Goal: Task Accomplishment & Management: Use online tool/utility

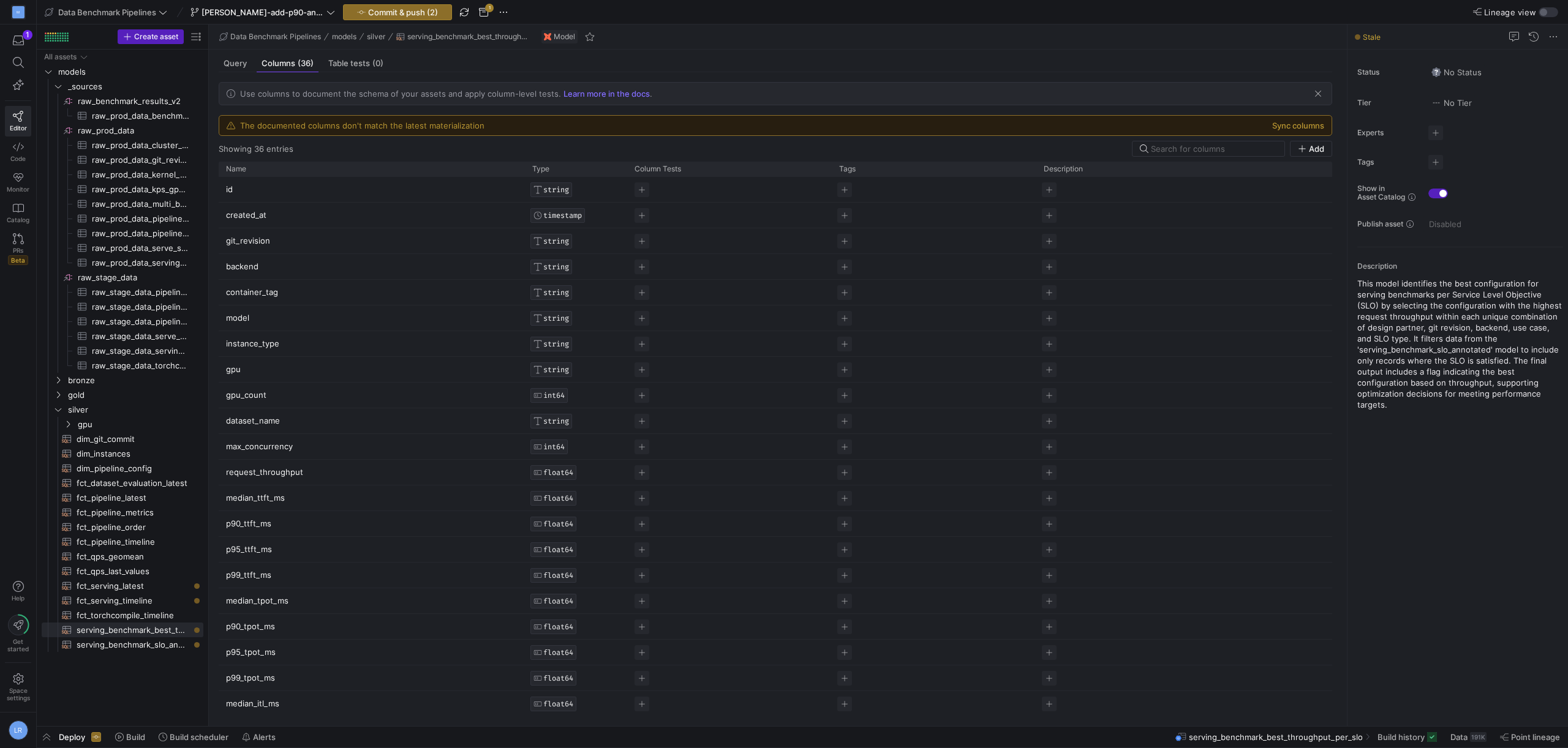
scroll to position [386, 0]
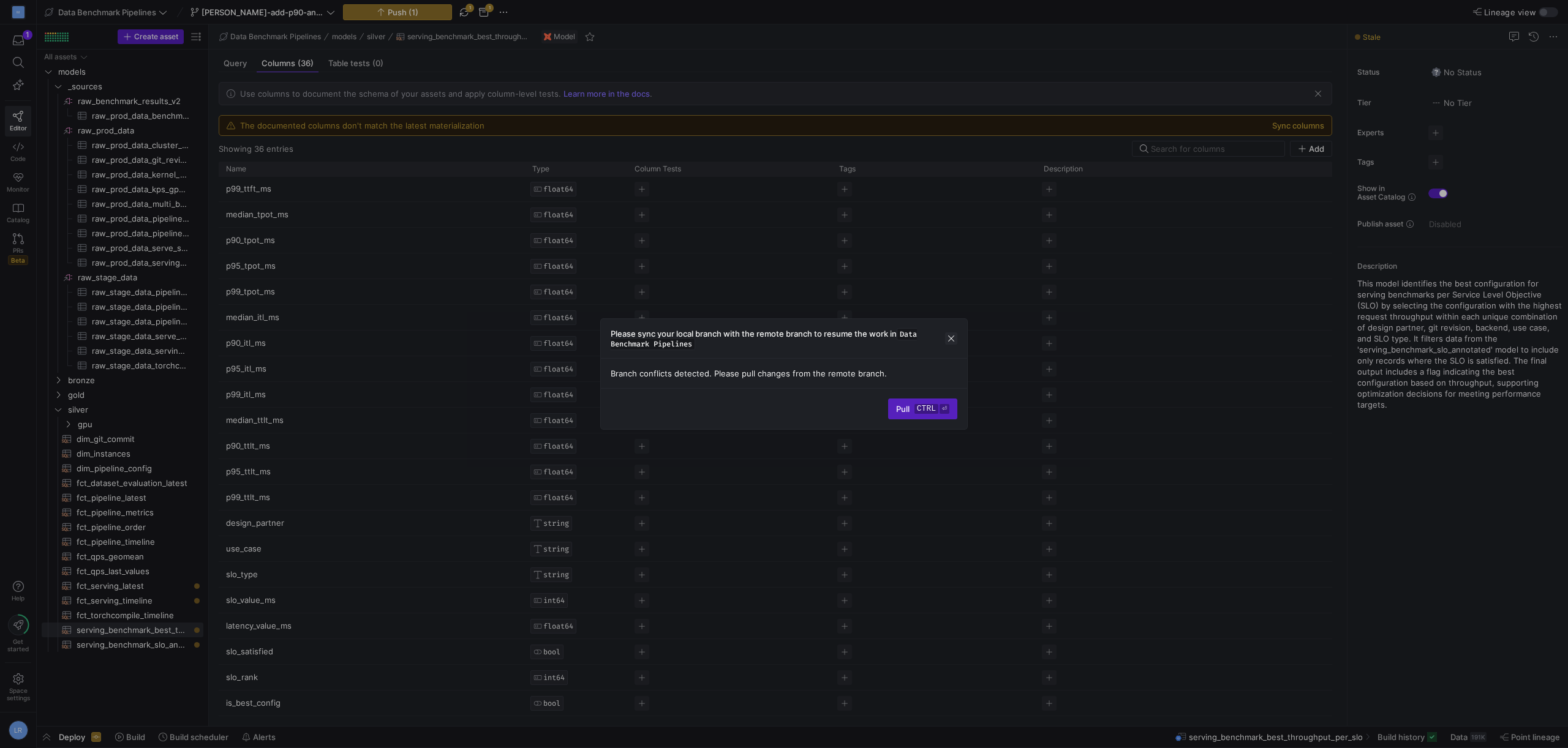
click at [954, 338] on span "button" at bounding box center [951, 338] width 12 height 12
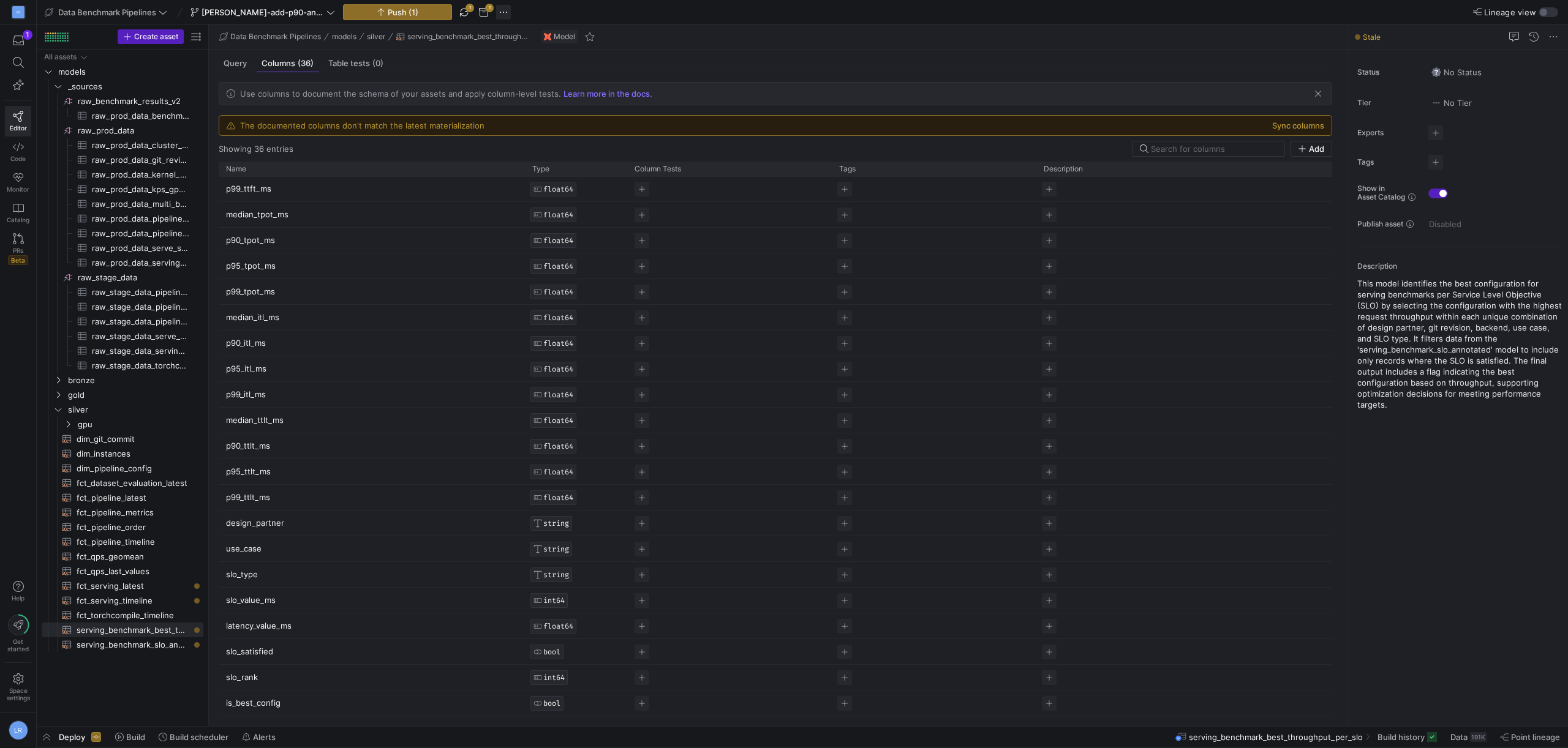
click at [510, 9] on span "button" at bounding box center [503, 12] width 15 height 15
click at [636, 13] on div at bounding box center [784, 374] width 1568 height 748
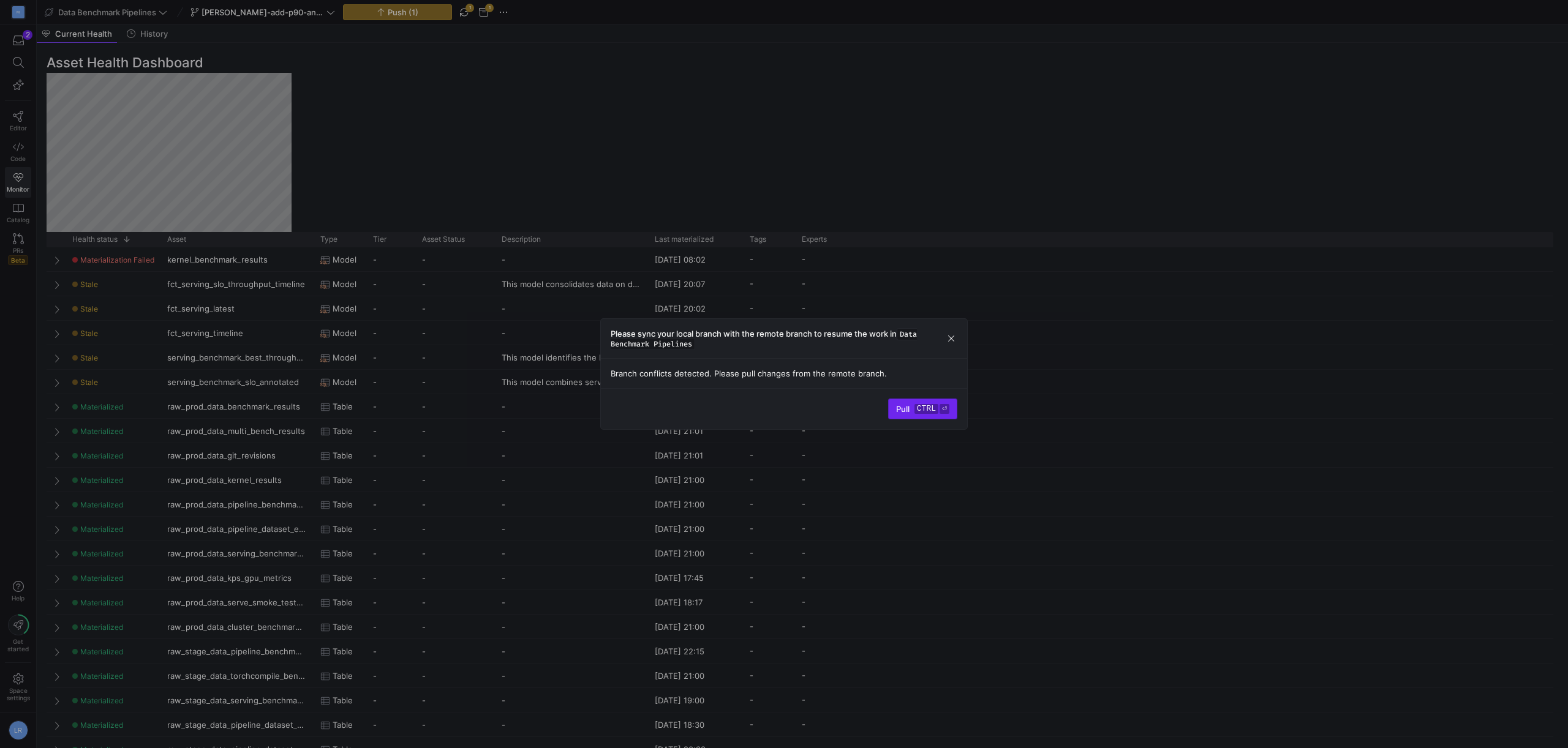
click at [906, 406] on span "Pull ctrl ⏎" at bounding box center [922, 409] width 54 height 10
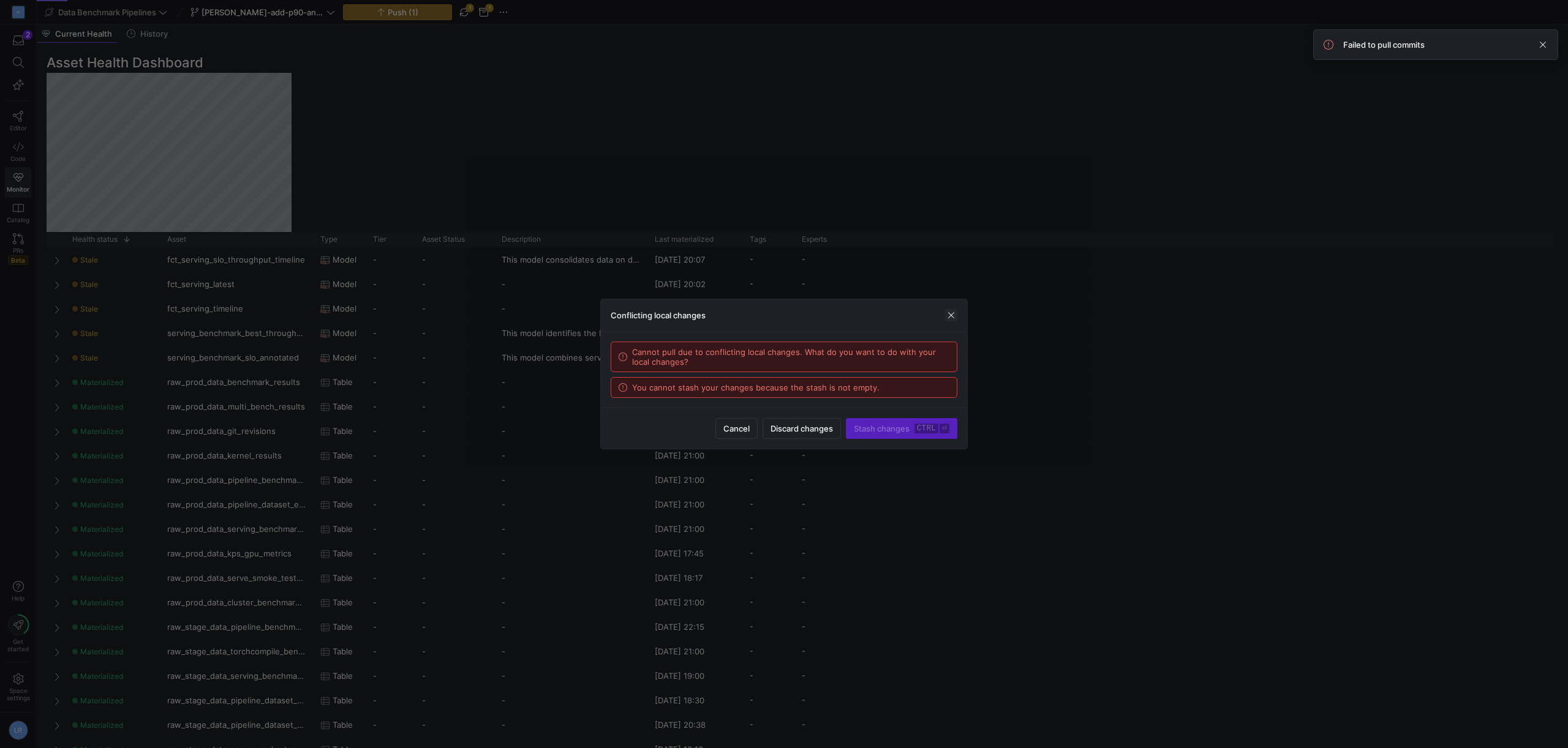
click at [951, 318] on span "button" at bounding box center [951, 315] width 12 height 12
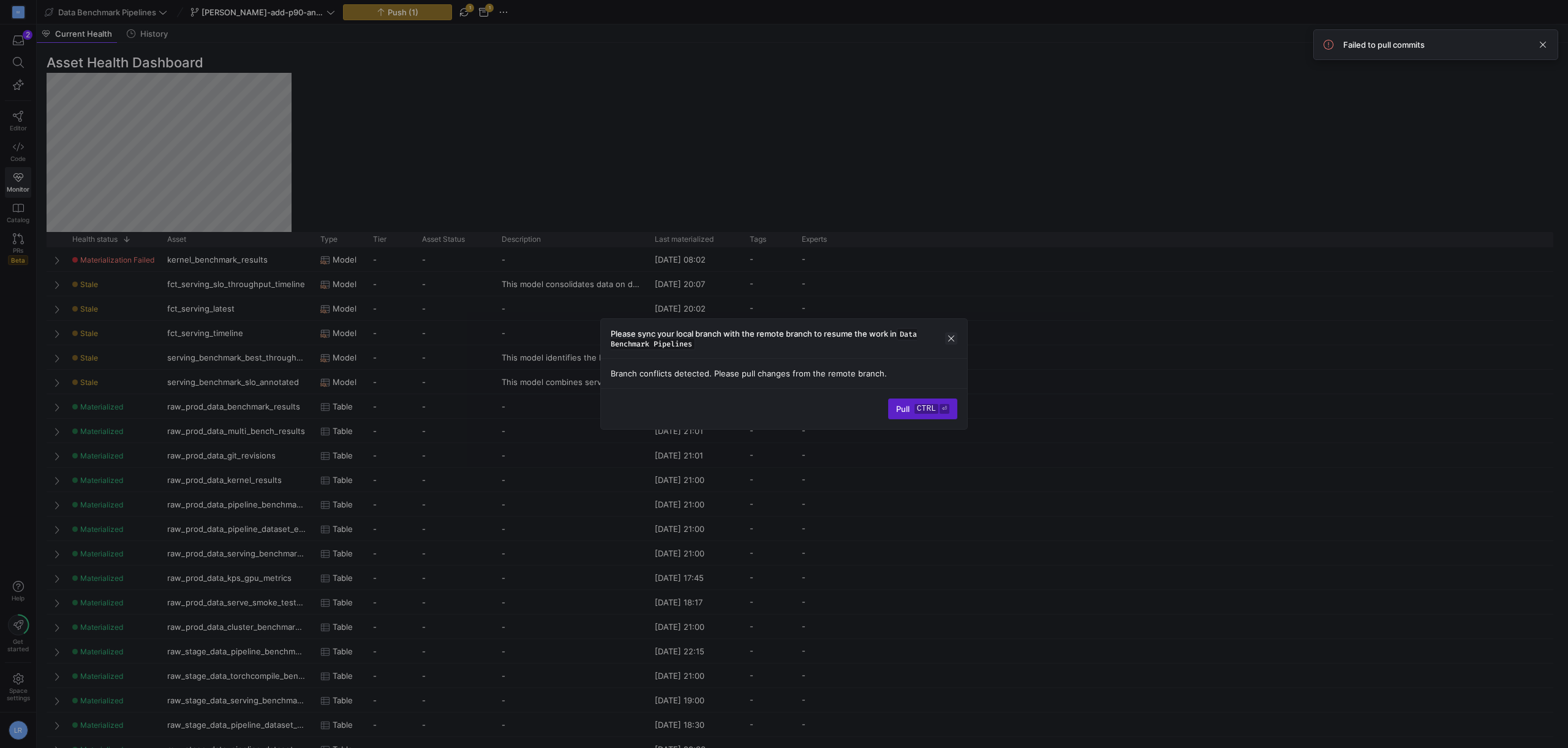
click at [949, 334] on span "button" at bounding box center [951, 338] width 12 height 12
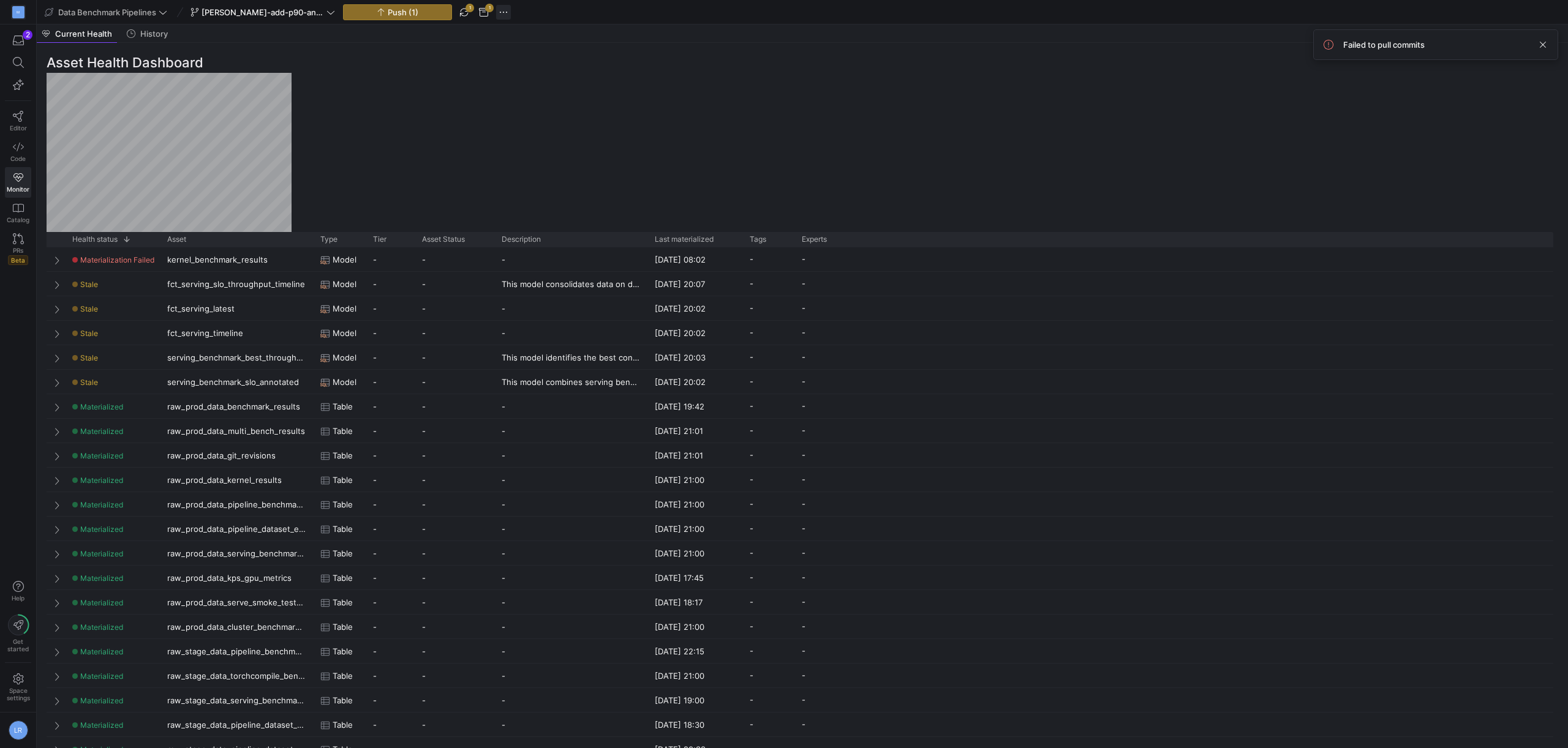
click at [507, 13] on span "button" at bounding box center [503, 12] width 15 height 15
click at [372, 46] on div at bounding box center [784, 374] width 1568 height 748
click at [489, 11] on span "button" at bounding box center [483, 12] width 15 height 15
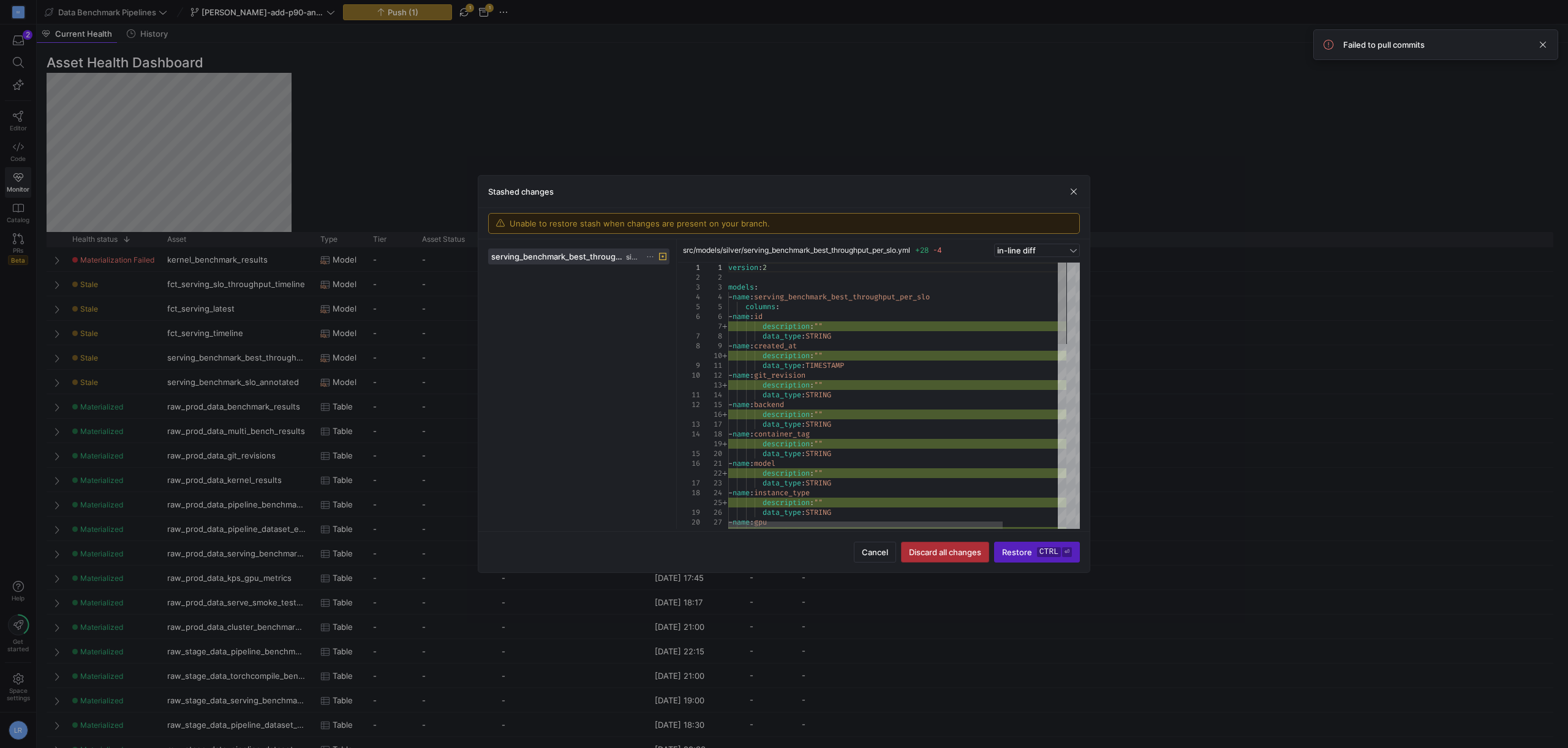
click at [935, 554] on span "Discard all changes" at bounding box center [945, 552] width 72 height 10
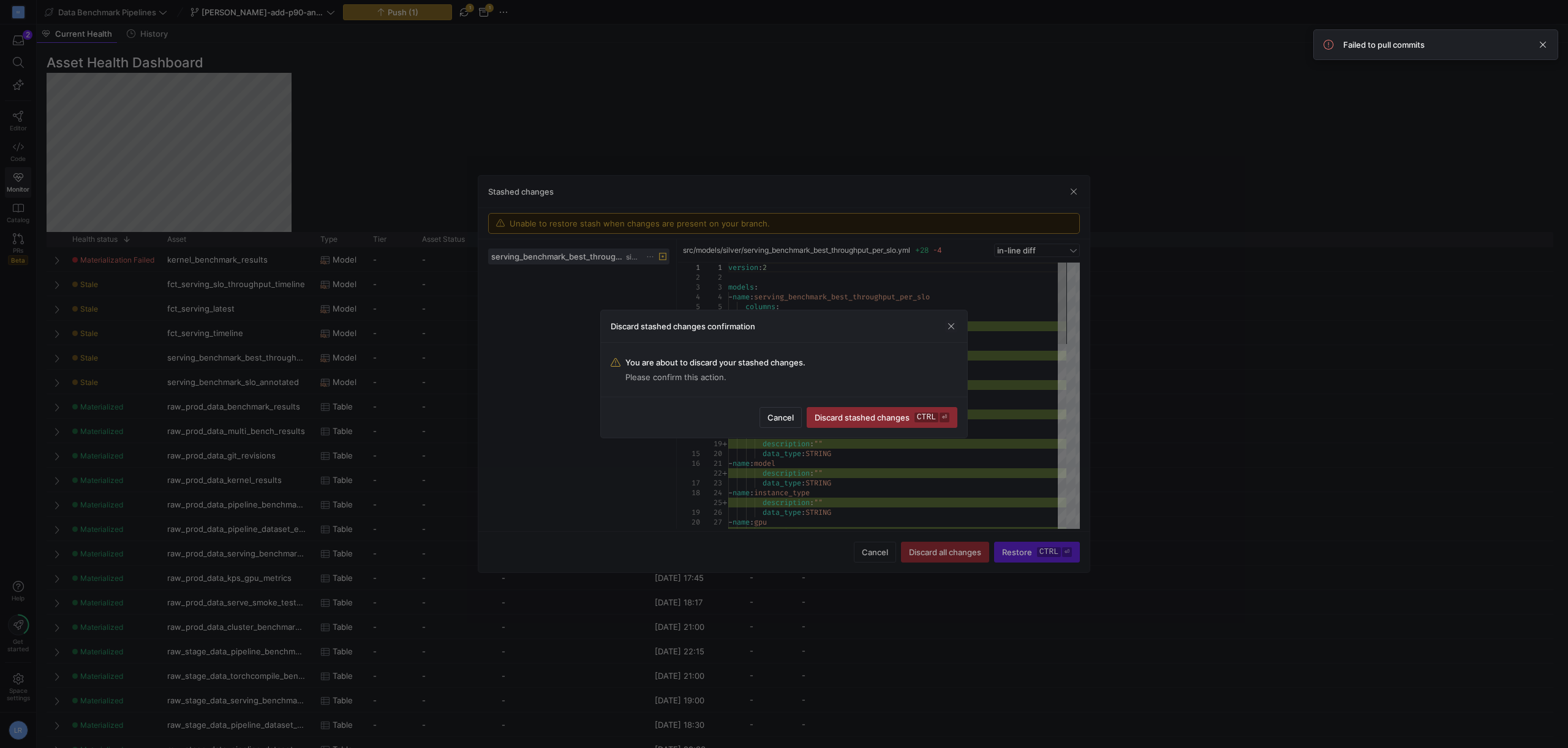
drag, startPoint x: 849, startPoint y: 415, endPoint x: 824, endPoint y: 412, distance: 25.2
click at [849, 416] on span "Discard stashed changes ctrl ⏎" at bounding box center [882, 417] width 135 height 10
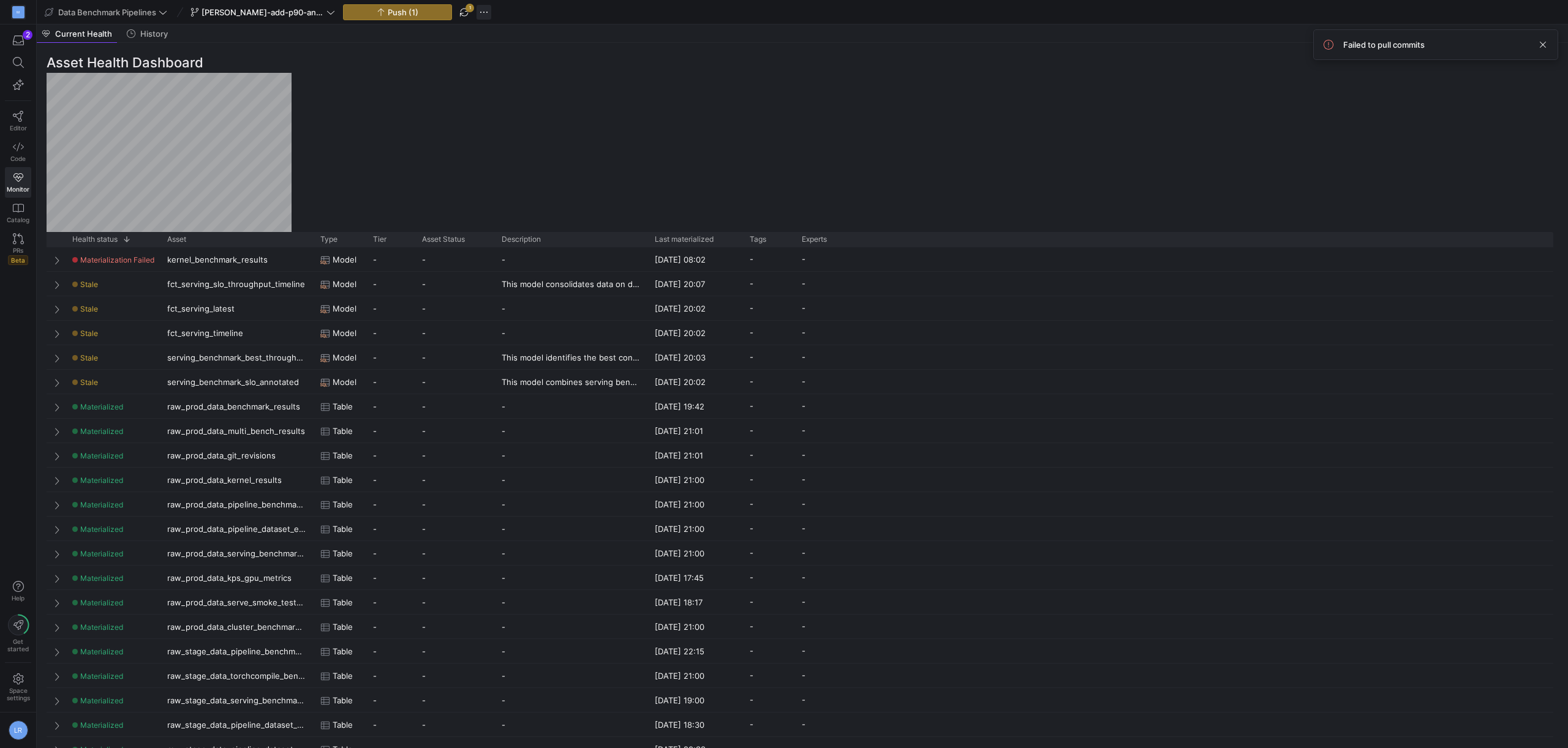
click at [486, 15] on span "button" at bounding box center [483, 12] width 15 height 15
click at [547, 112] on span "Stash all changes" at bounding box center [530, 108] width 67 height 10
click at [501, 17] on span "button" at bounding box center [503, 12] width 15 height 15
click at [486, 47] on div at bounding box center [784, 374] width 1568 height 748
click at [324, 20] on y42-top-nav "Data Benchmark Pipelines riggs-add-p90-and-p95-metrics Push (1) 1 2" at bounding box center [802, 12] width 1531 height 25
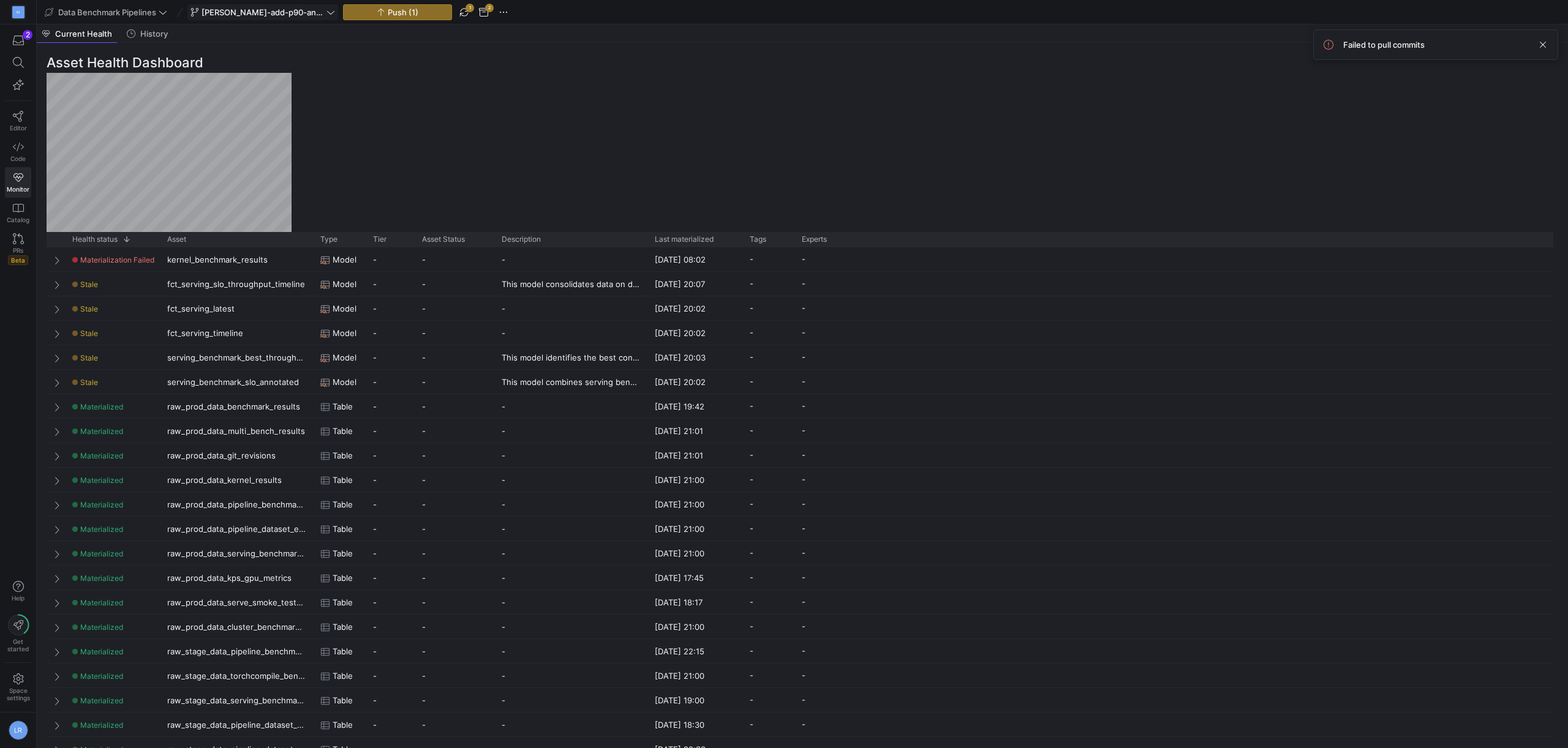
click at [329, 15] on icon at bounding box center [331, 12] width 9 height 9
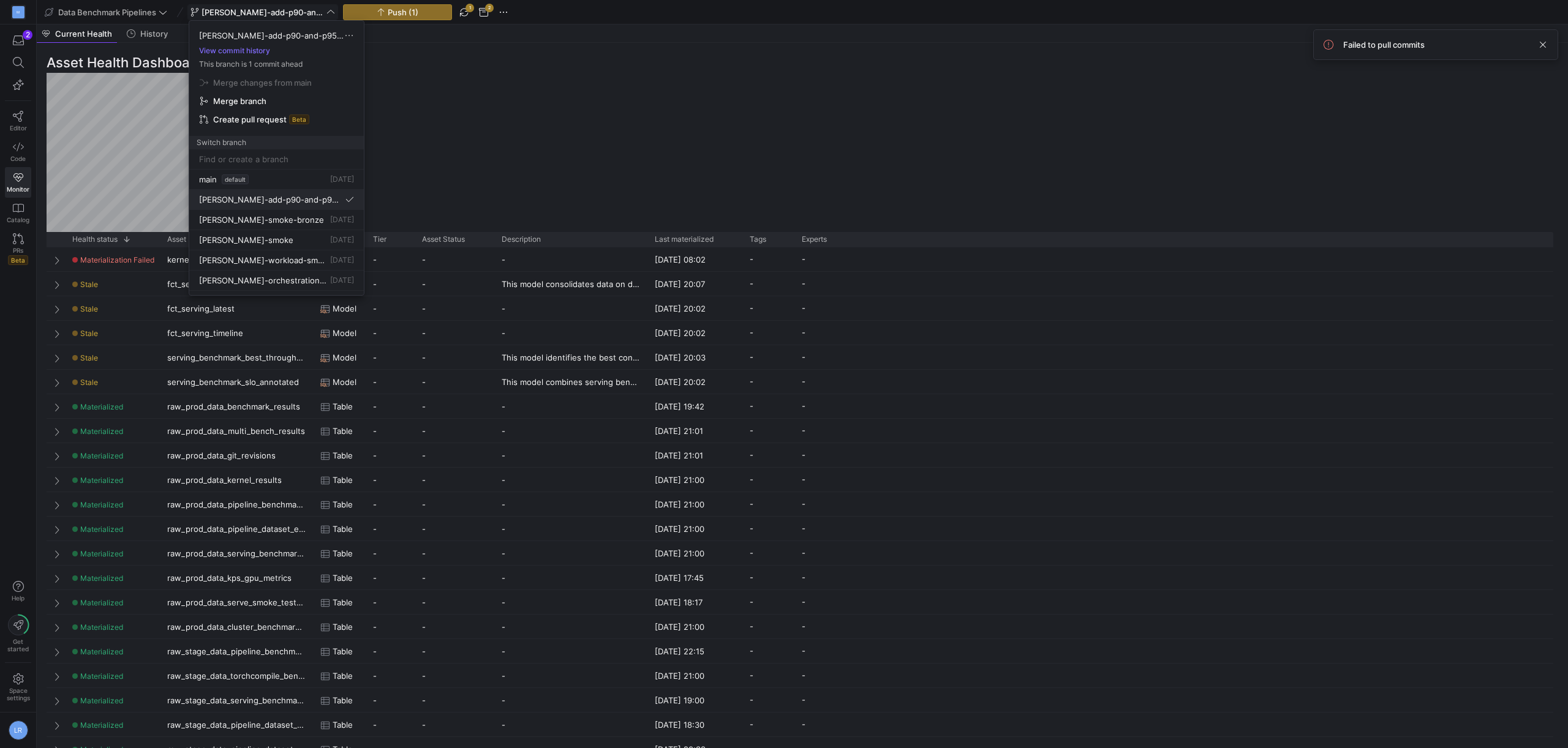
click at [242, 197] on span "[PERSON_NAME]-add-p90-and-p95-metrics" at bounding box center [271, 199] width 144 height 10
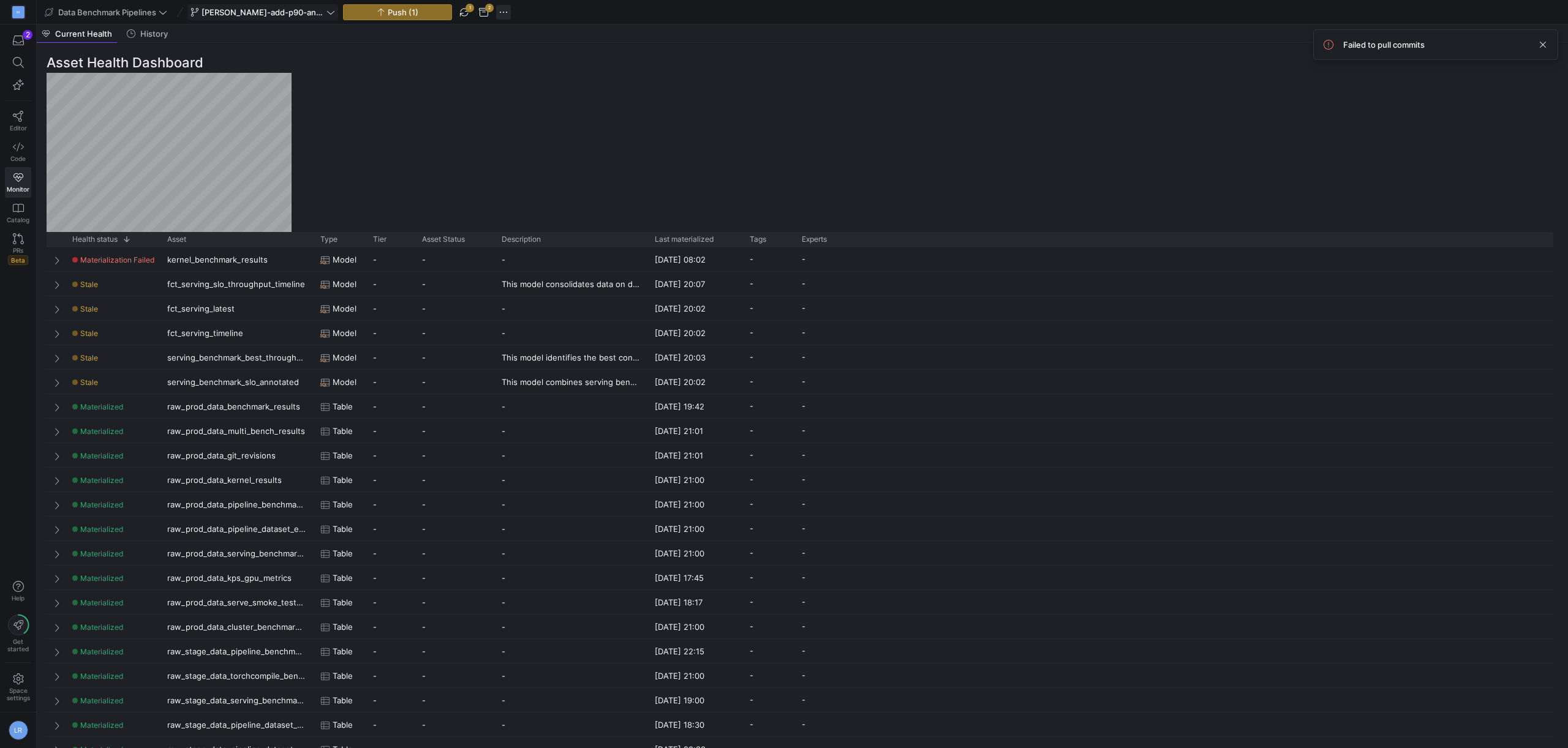
click at [505, 12] on span "button" at bounding box center [503, 12] width 15 height 15
click at [9, 263] on div at bounding box center [784, 374] width 1568 height 748
click at [24, 242] on icon at bounding box center [18, 239] width 11 height 11
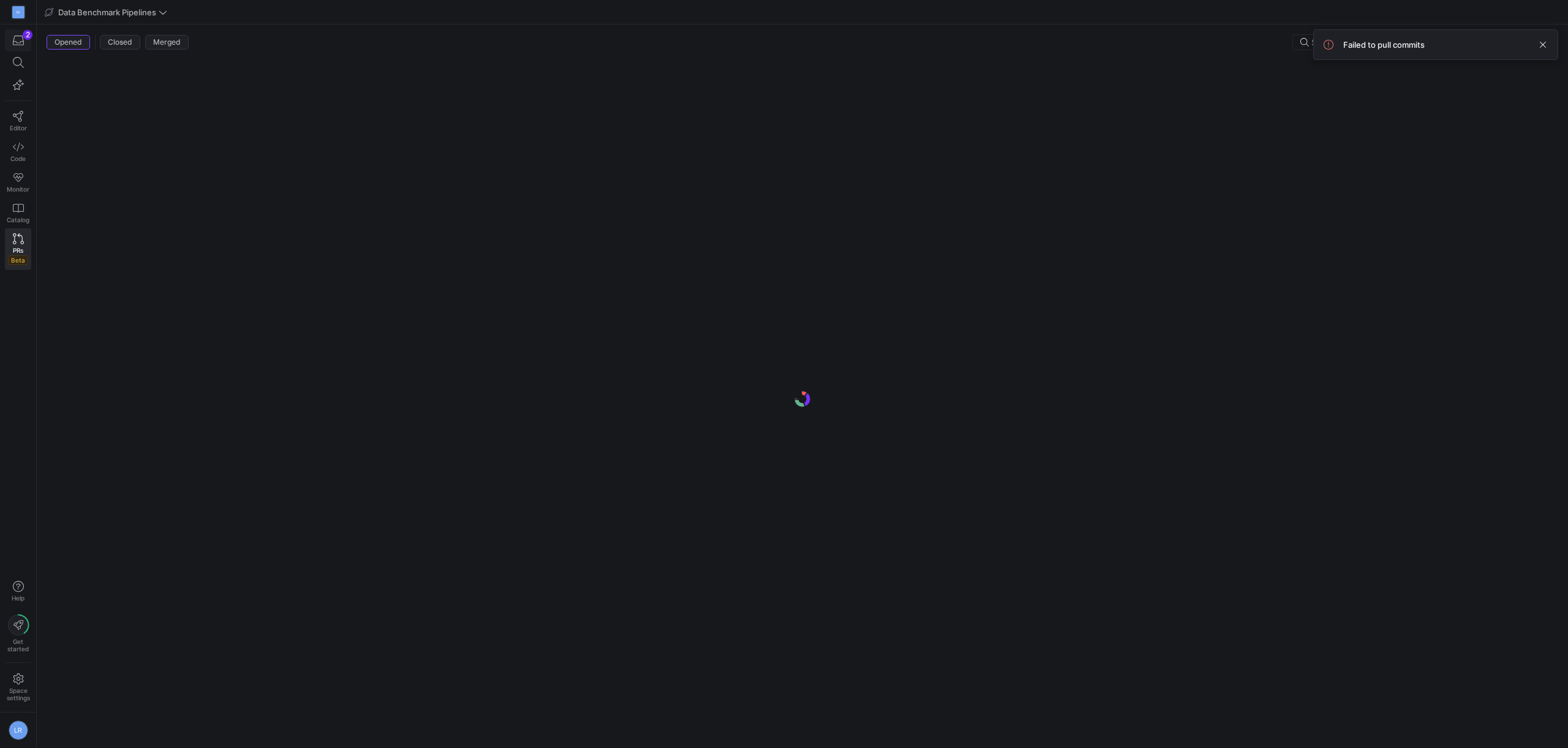
click at [19, 42] on icon "button" at bounding box center [18, 40] width 11 height 11
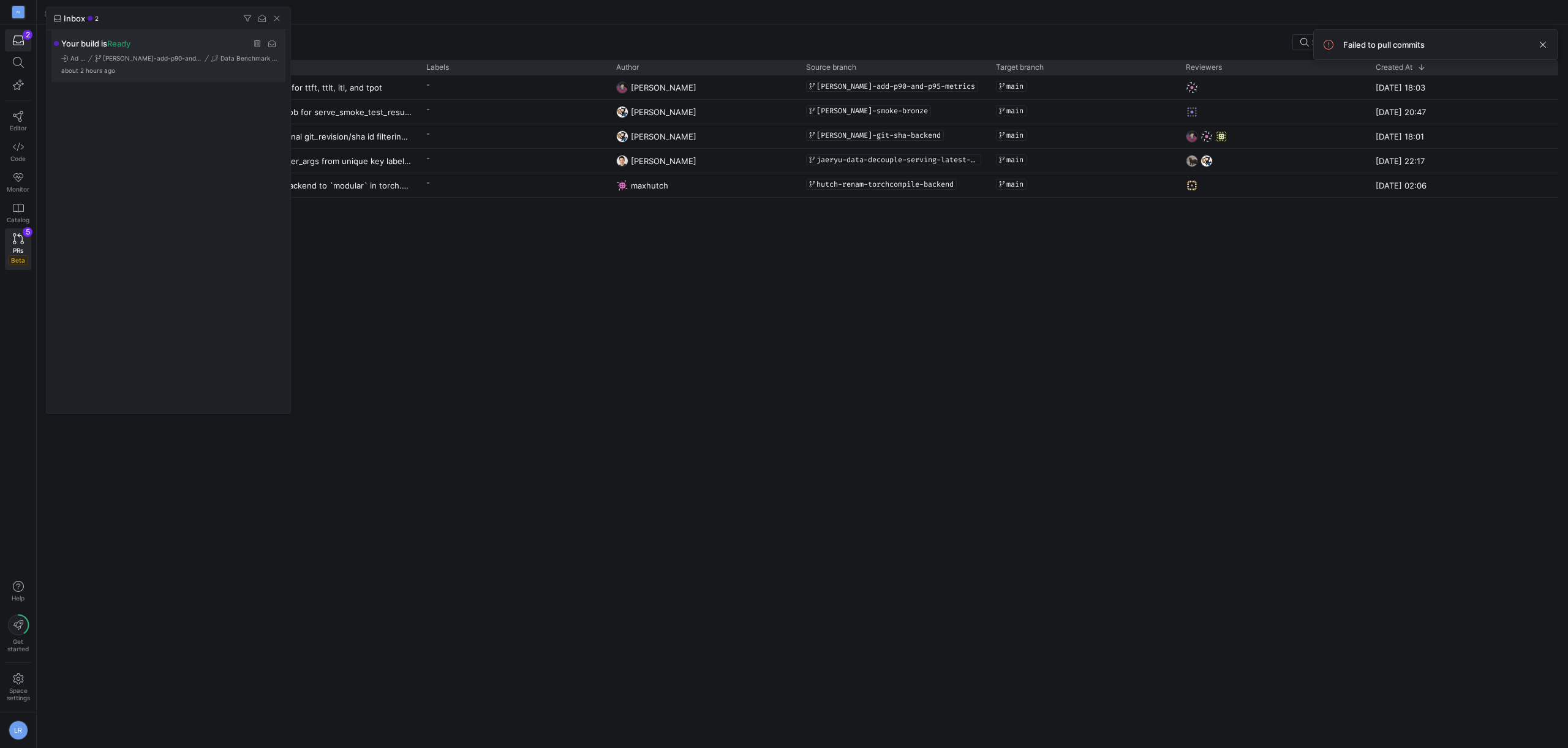
click at [127, 72] on div "Your build is Ready Ad hoc riggs-add-p90-and-p95-metrics Data Benchmark Pipelin…" at bounding box center [169, 55] width 236 height 52
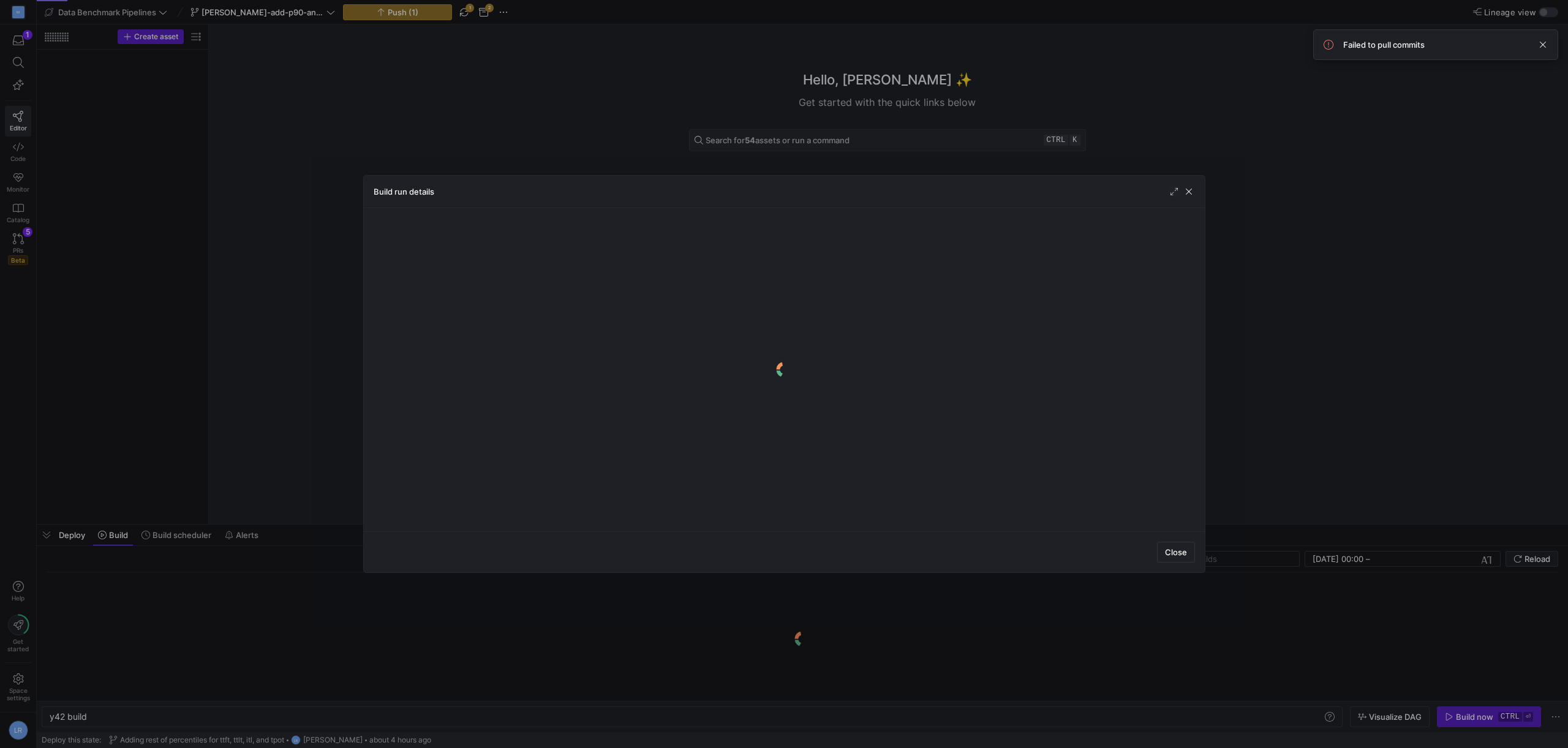
click at [249, 312] on div at bounding box center [784, 374] width 1568 height 748
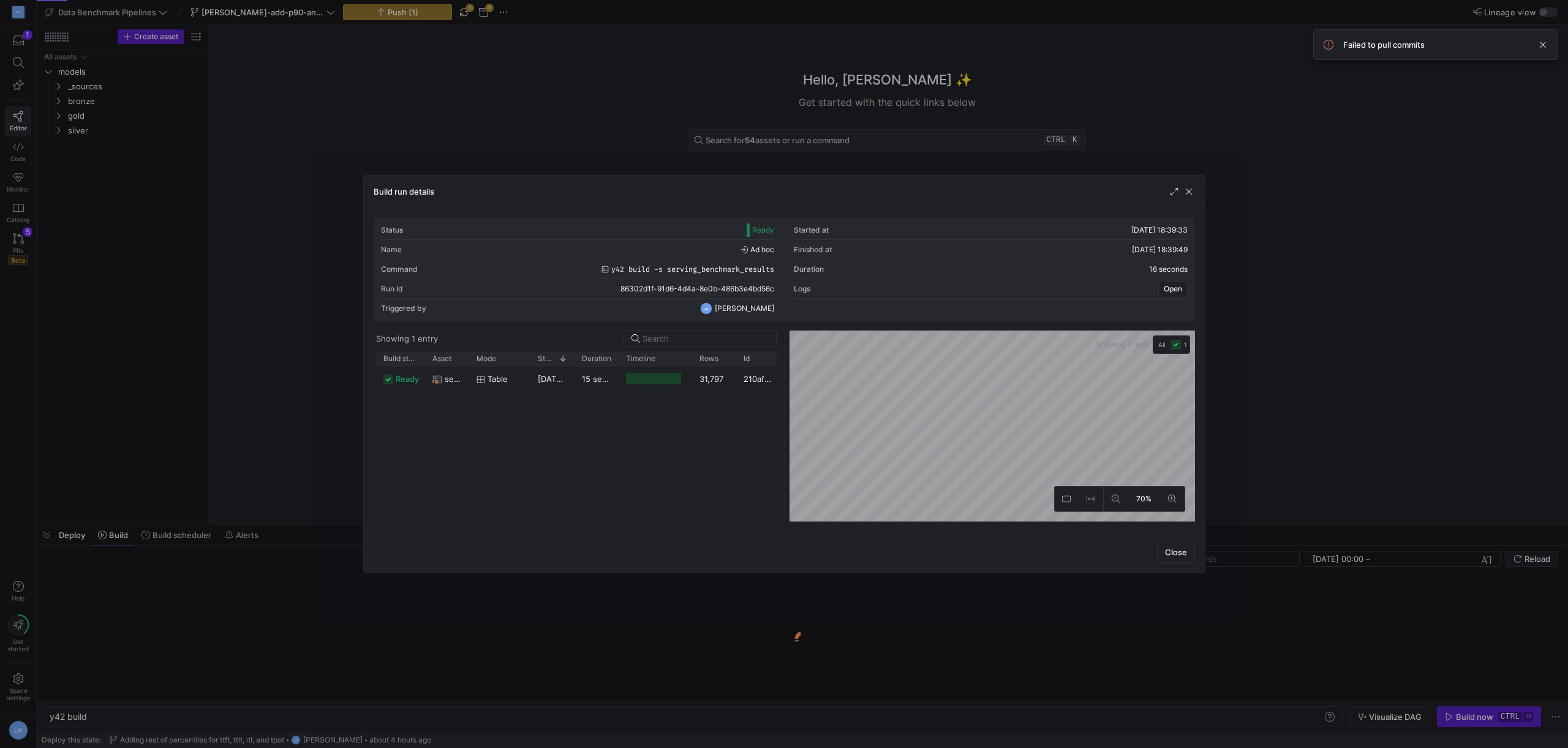
click at [1314, 203] on div at bounding box center [784, 374] width 1568 height 748
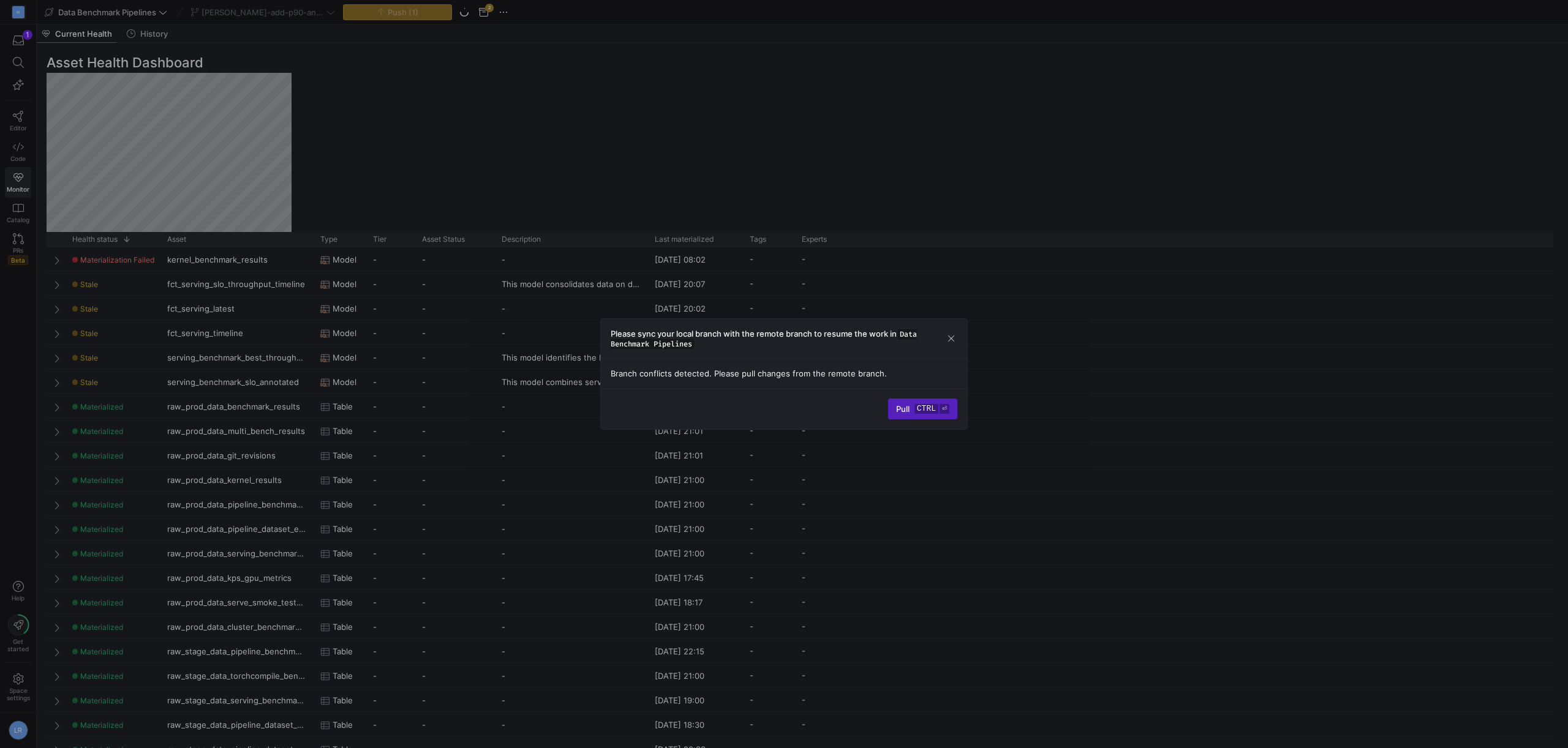
click at [954, 339] on span "button" at bounding box center [951, 338] width 12 height 12
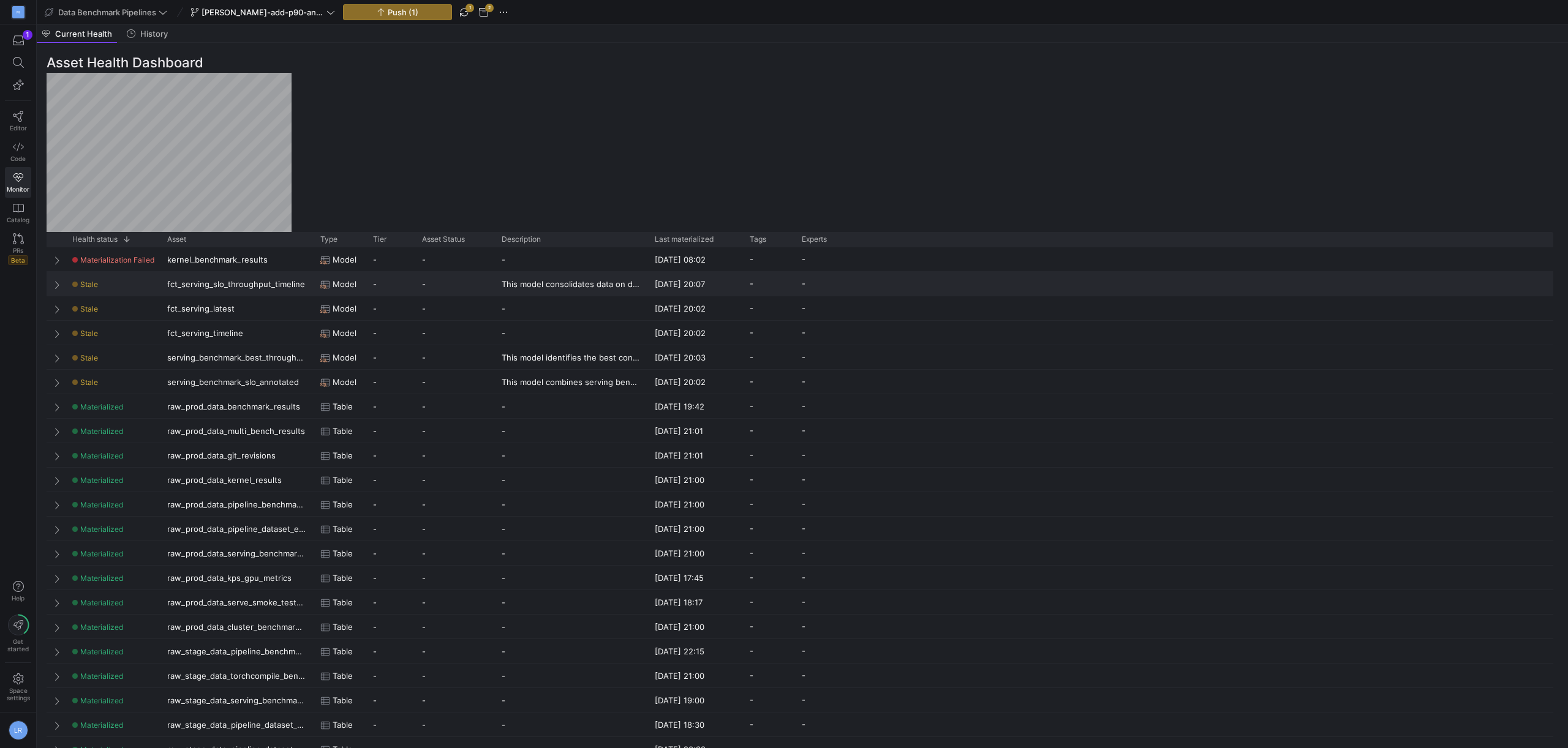
click at [113, 282] on div "Stale" at bounding box center [111, 284] width 80 height 24
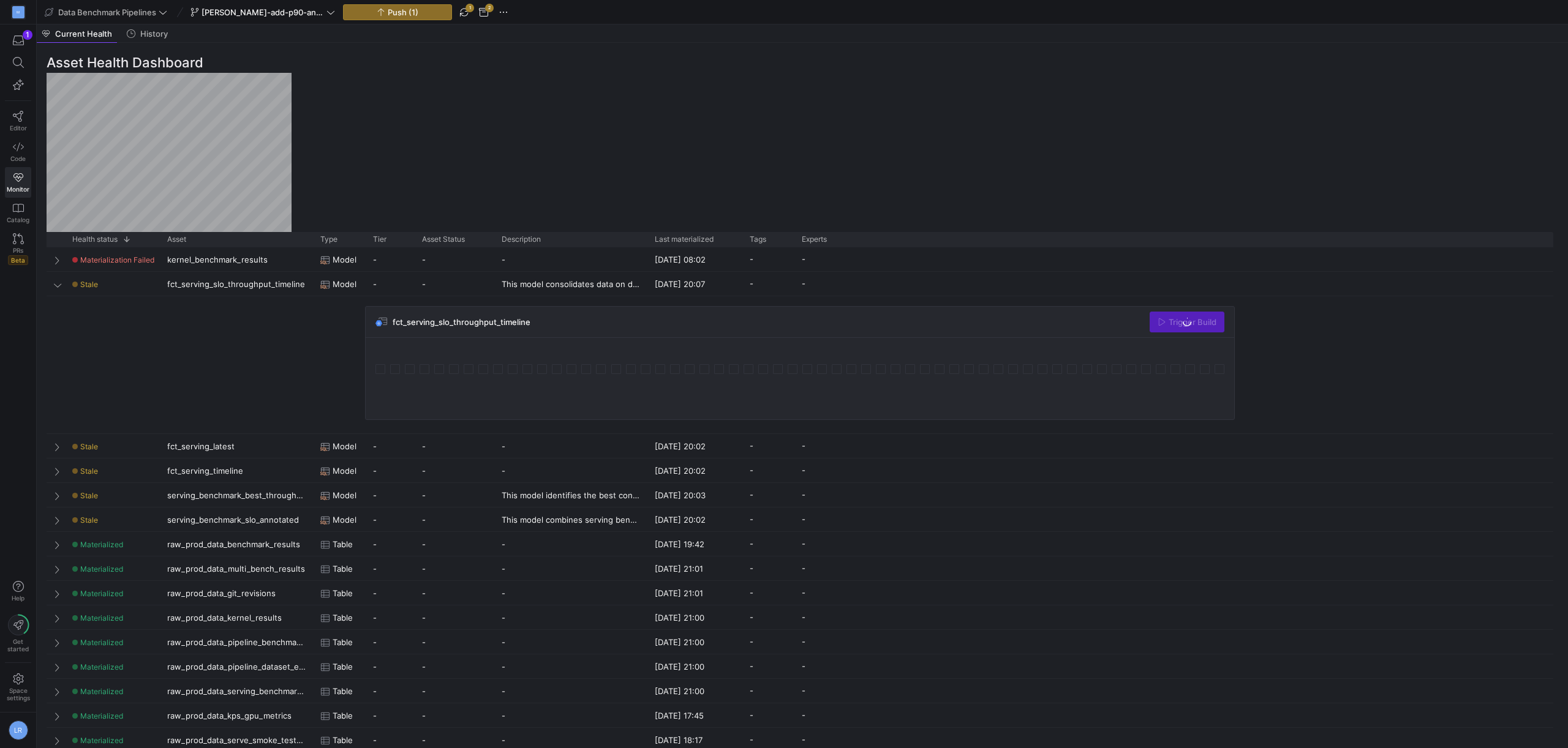
click at [562, 82] on div "Asset Health Dashboard Drag here to set row groups Drag here to set column labe…" at bounding box center [799, 395] width 1526 height 705
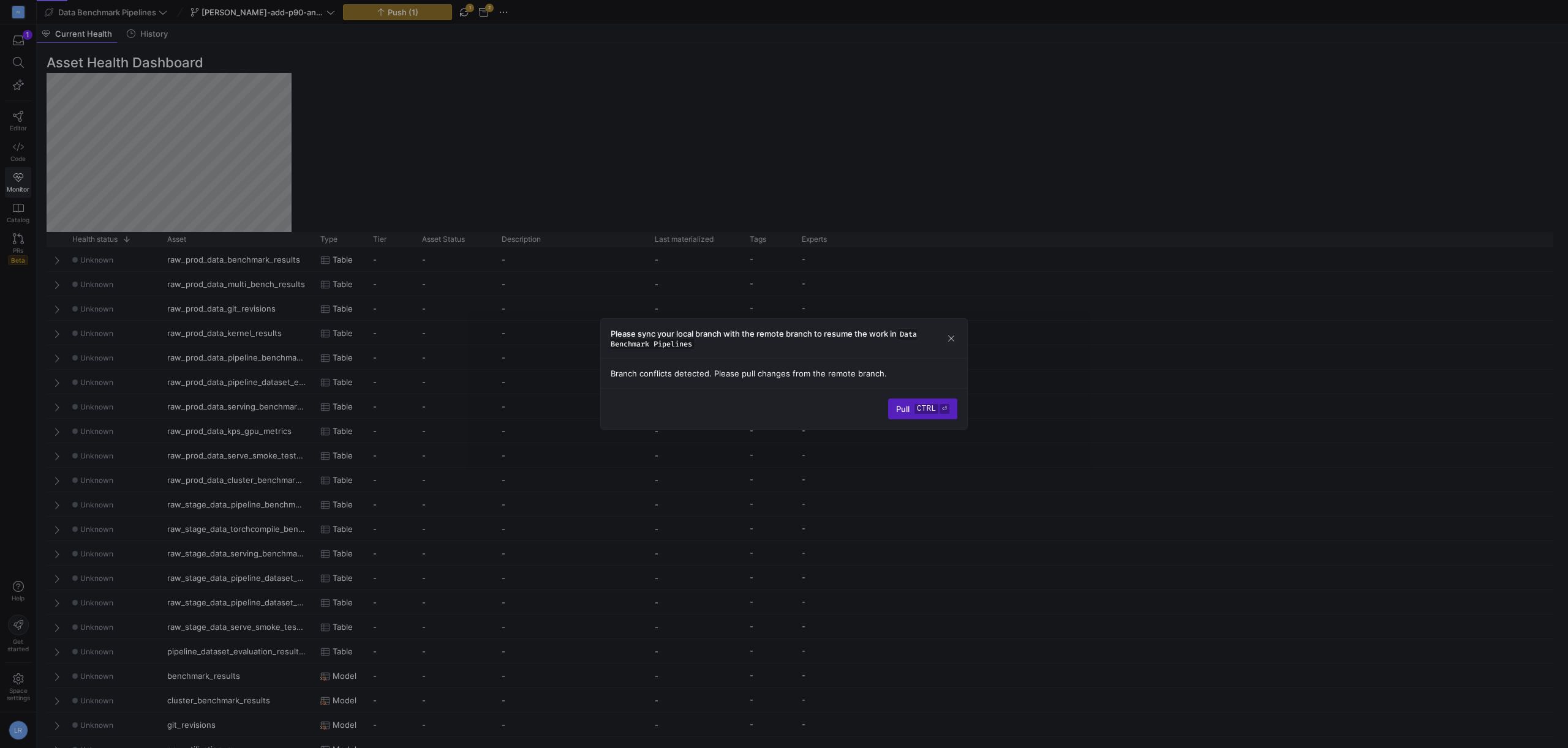
click at [960, 338] on div "Please sync your local branch with the remote branch to resume the work in Data…" at bounding box center [784, 338] width 366 height 39
click at [950, 338] on span "button" at bounding box center [951, 338] width 12 height 12
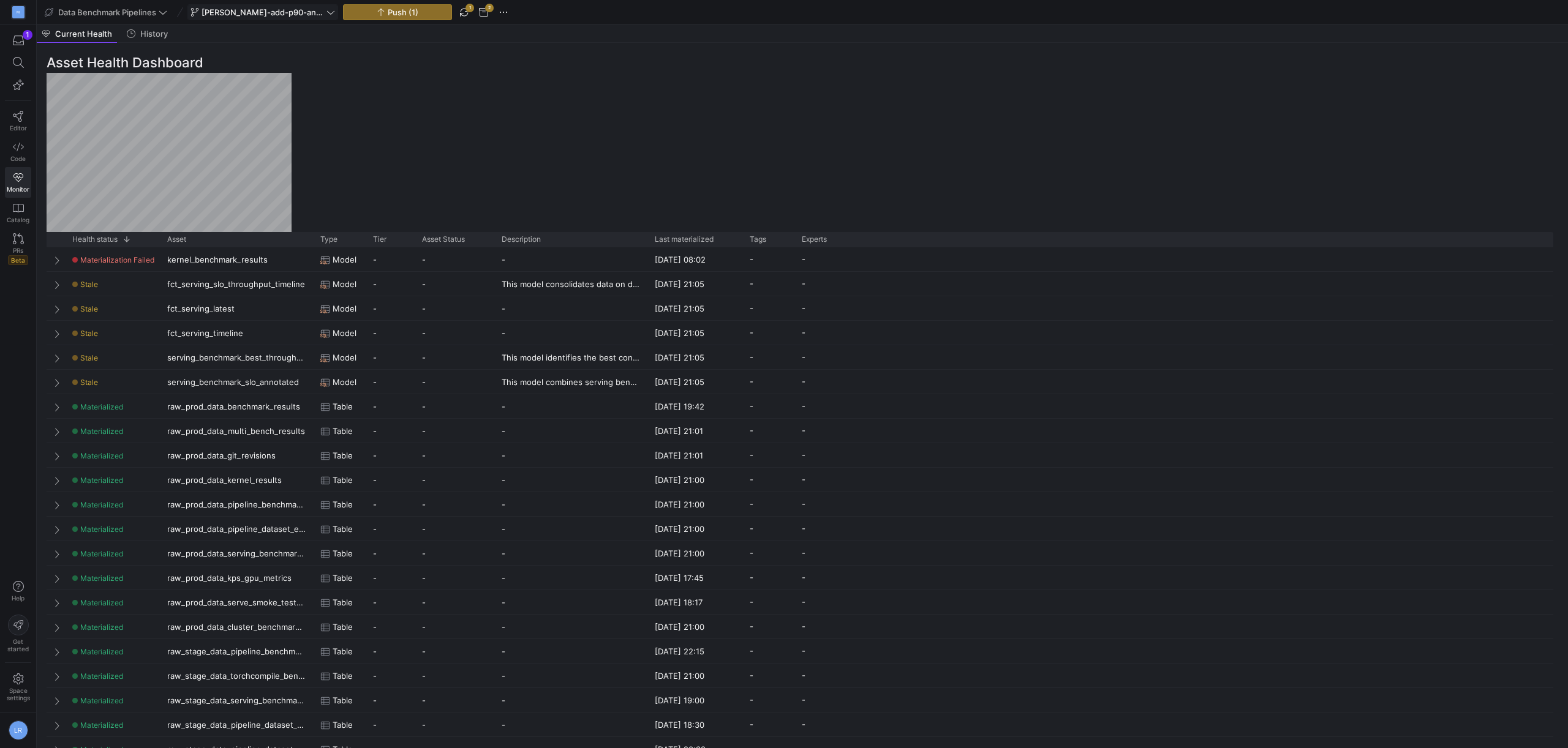
click at [322, 16] on span "[PERSON_NAME]-add-p90-and-p95-metrics" at bounding box center [263, 11] width 123 height 10
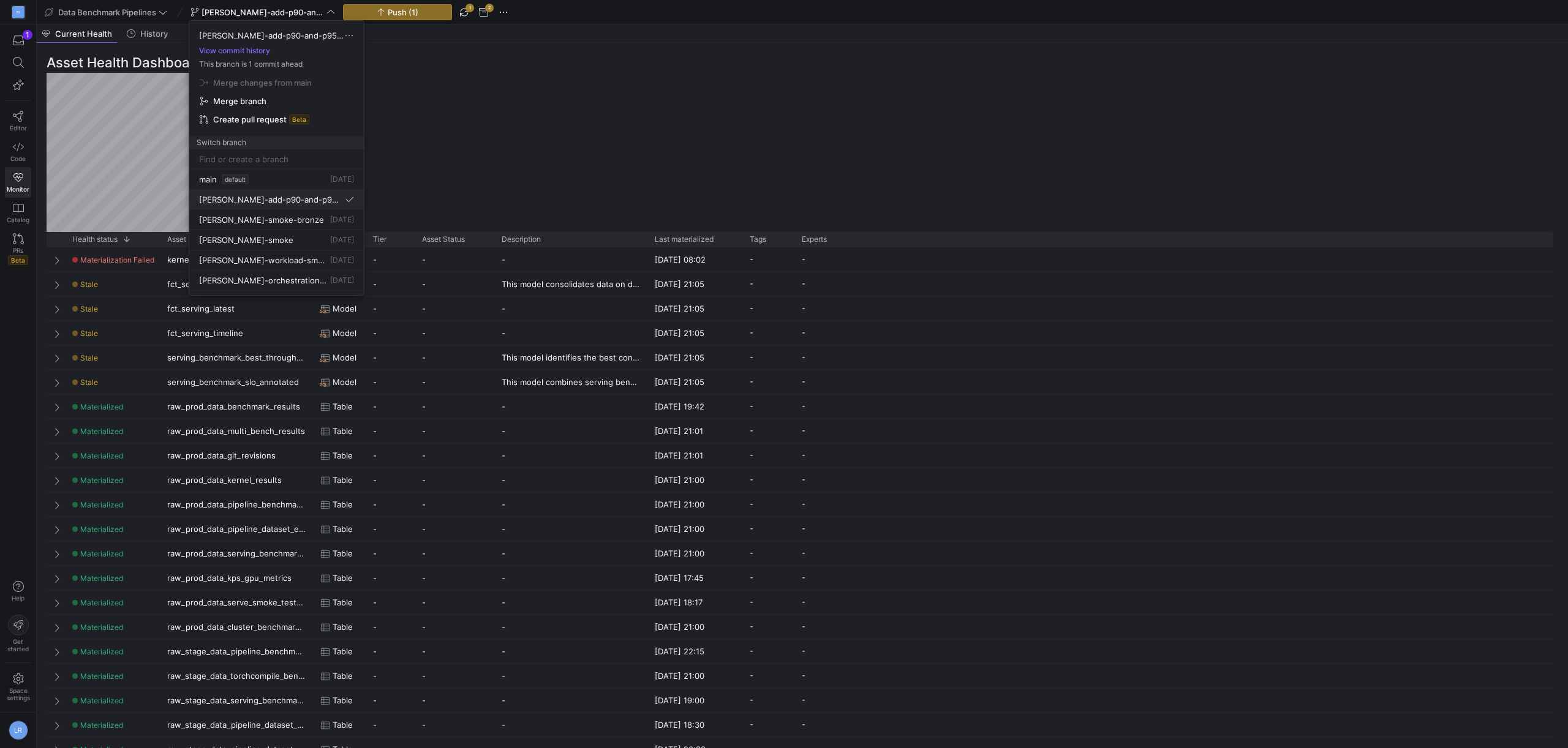
click at [286, 202] on span "[PERSON_NAME]-add-p90-and-p95-metrics" at bounding box center [271, 199] width 144 height 10
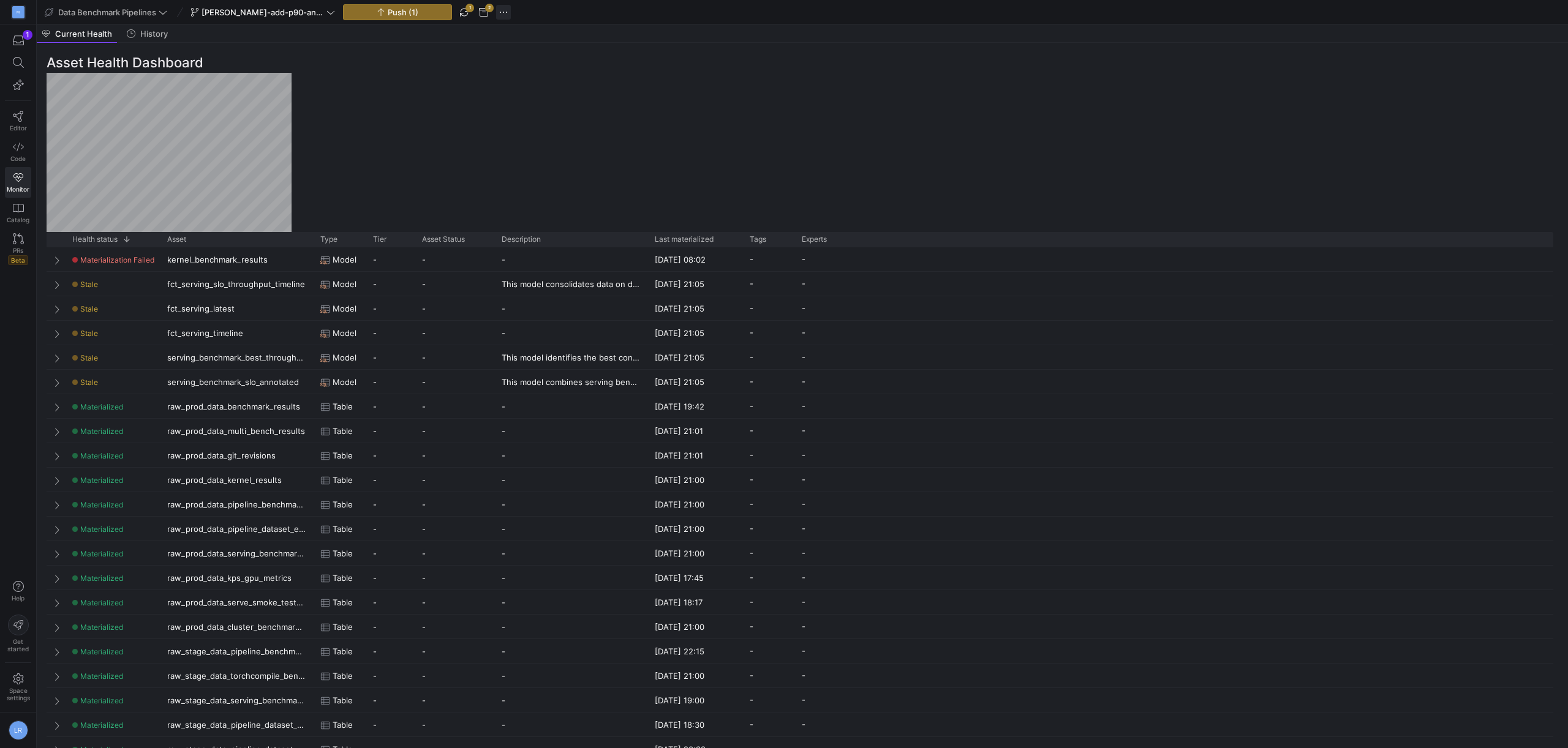
click at [504, 14] on span "button" at bounding box center [503, 12] width 15 height 15
click at [484, 18] on div at bounding box center [784, 374] width 1568 height 748
click at [485, 10] on span "button" at bounding box center [483, 12] width 15 height 15
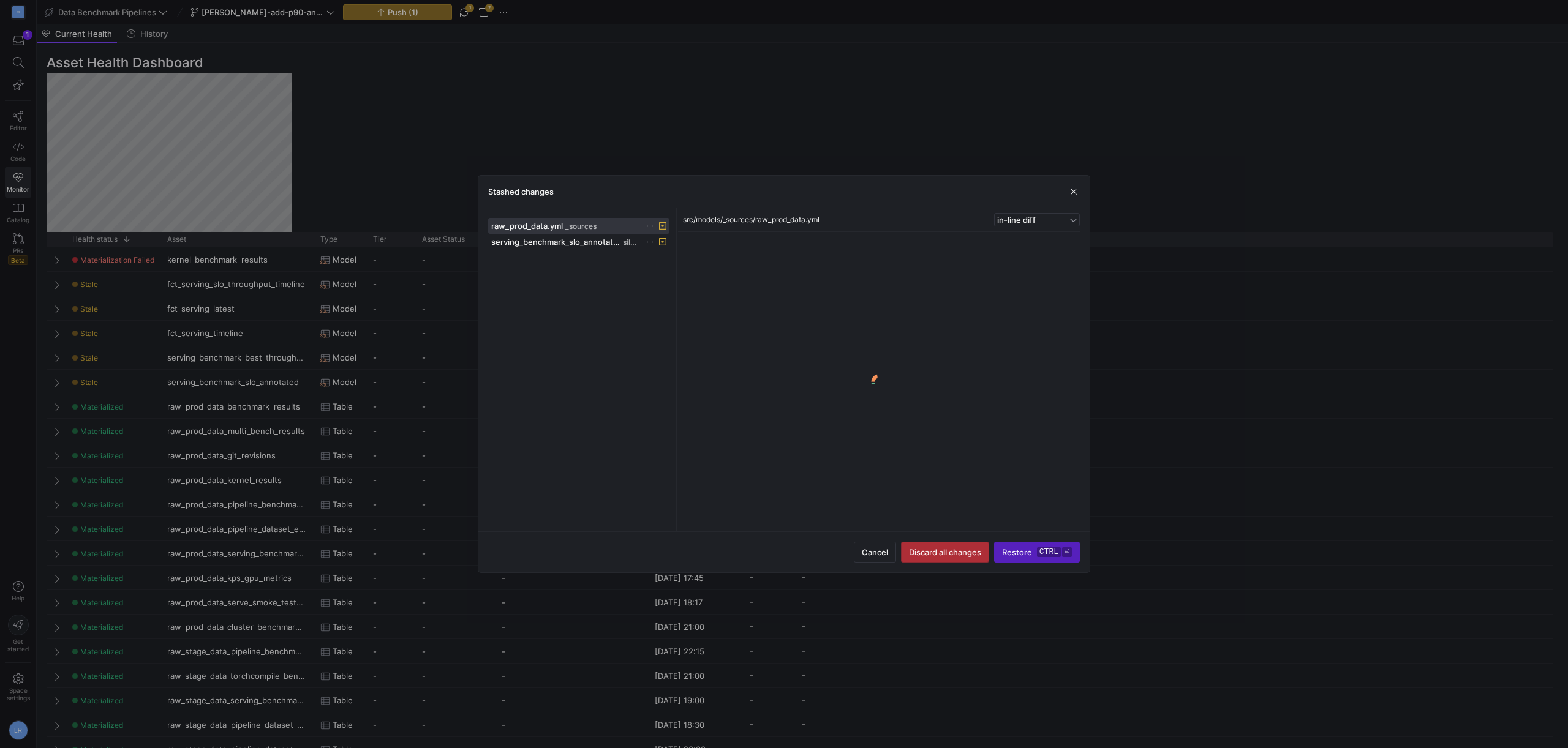
click at [950, 553] on span "Discard all changes" at bounding box center [945, 552] width 72 height 10
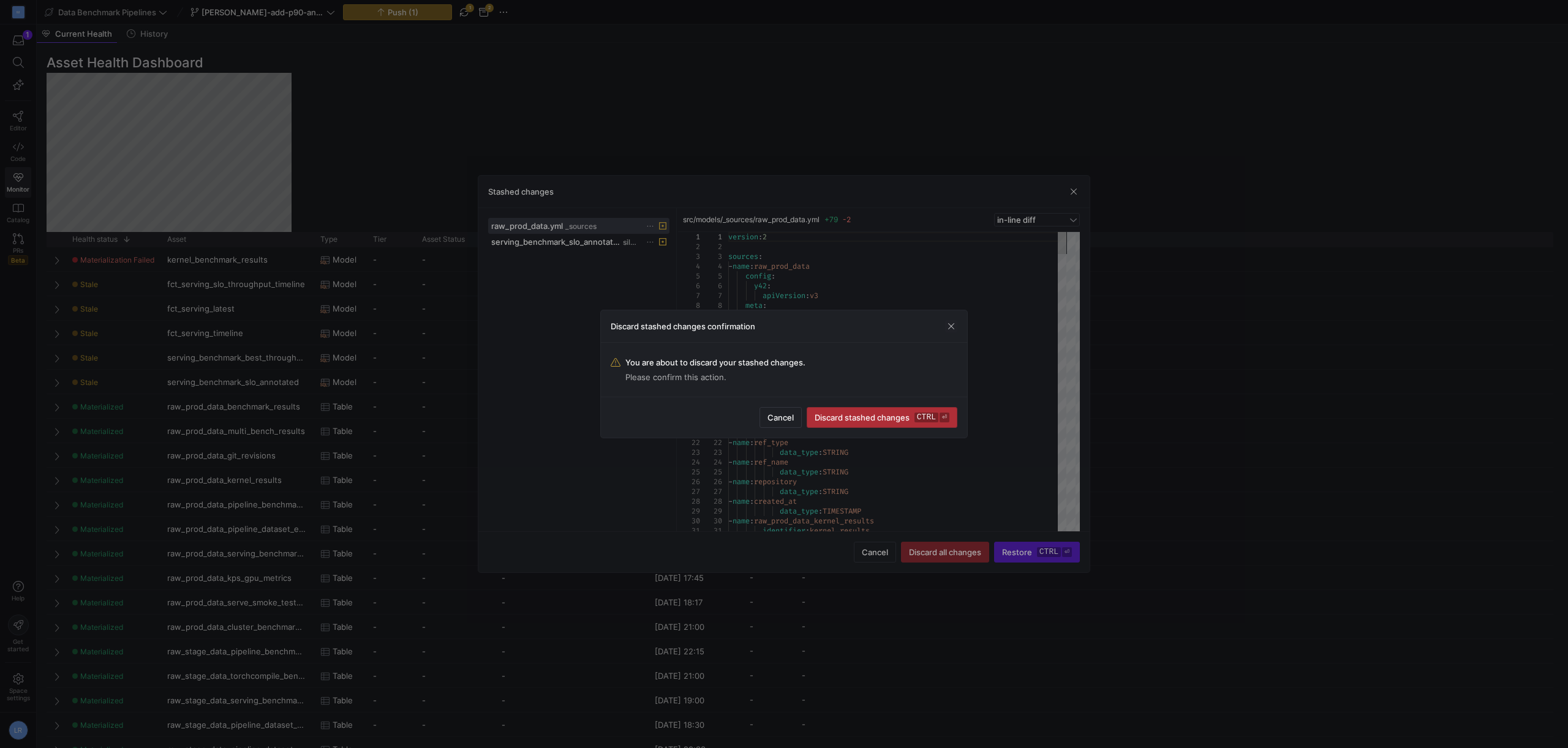
click at [938, 422] on y42-keyboard-shortcut "ctrl ⏎" at bounding box center [932, 417] width 35 height 10
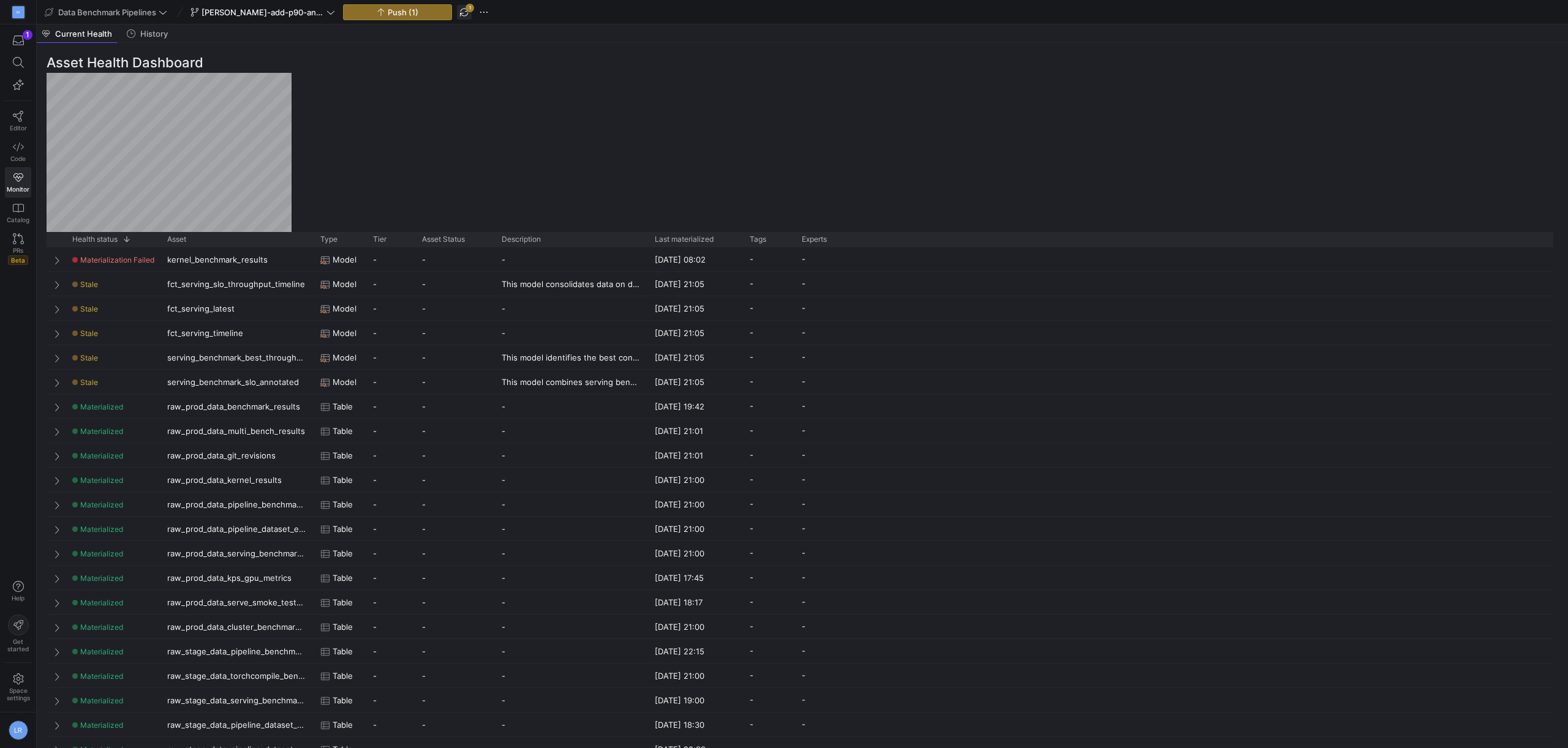
click at [465, 14] on span "button" at bounding box center [464, 12] width 15 height 15
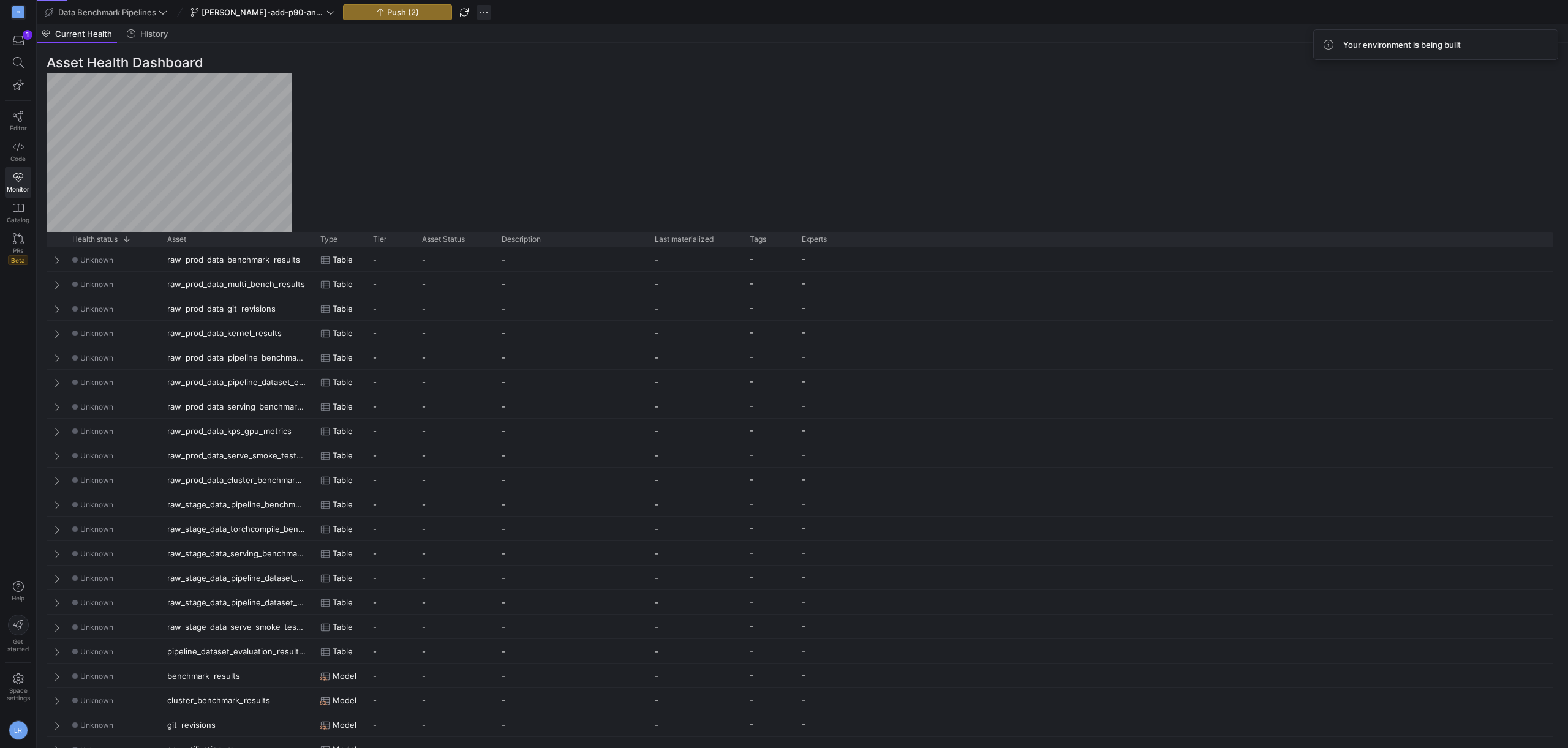
click at [485, 15] on span "button" at bounding box center [483, 12] width 15 height 15
click at [516, 150] on span "Open git terminal" at bounding box center [529, 147] width 66 height 10
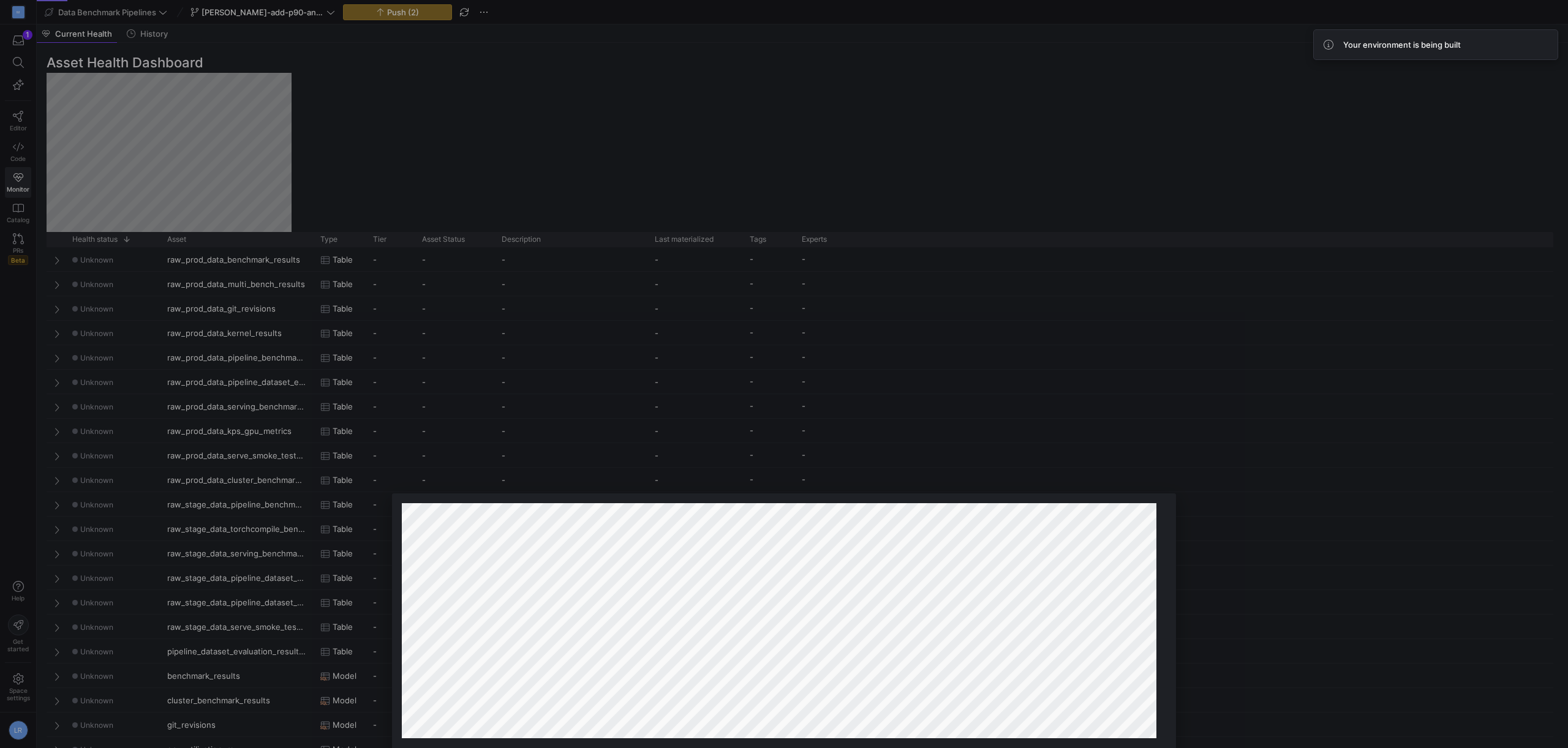
click at [453, 103] on div at bounding box center [784, 374] width 1568 height 748
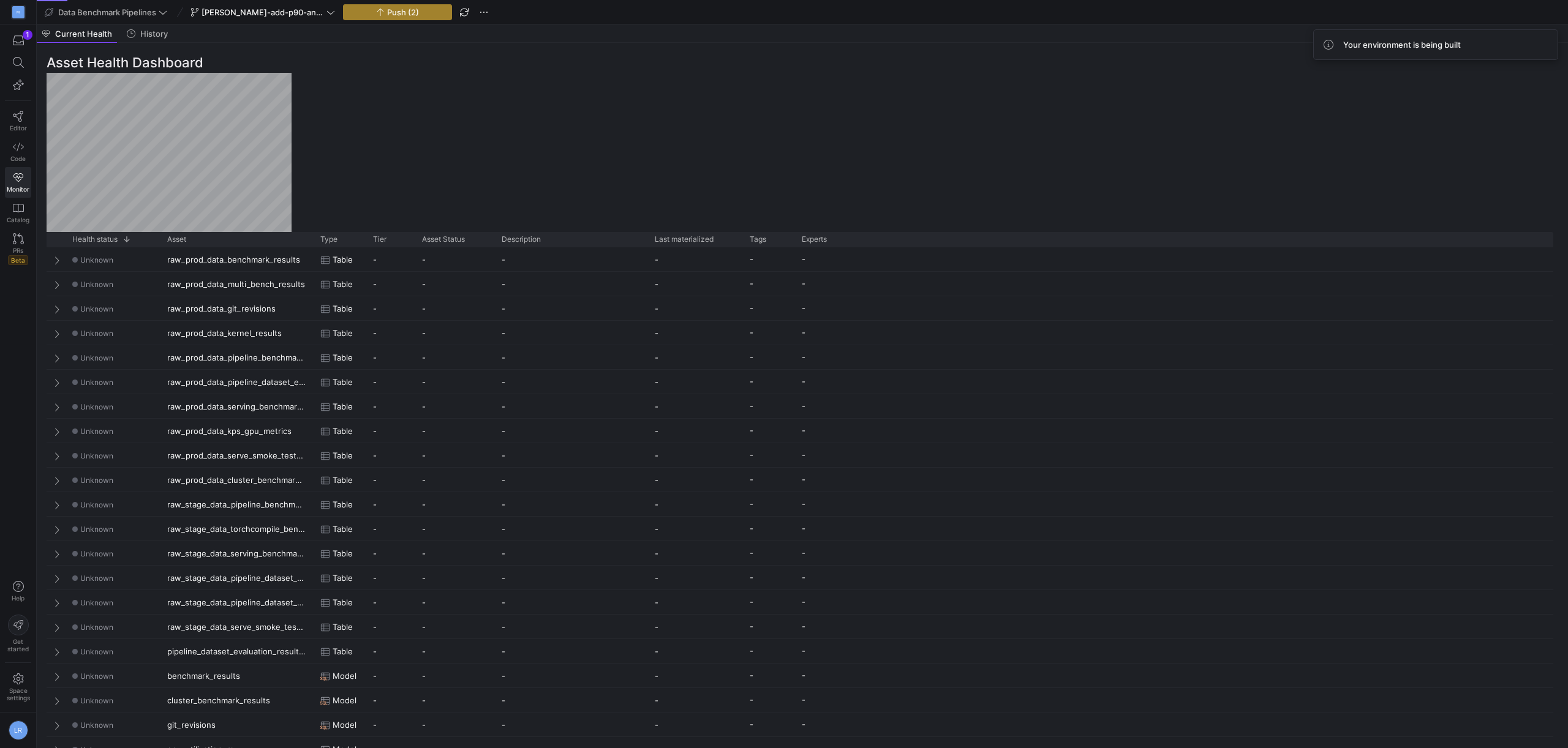
click at [417, 18] on span "button" at bounding box center [397, 12] width 108 height 15
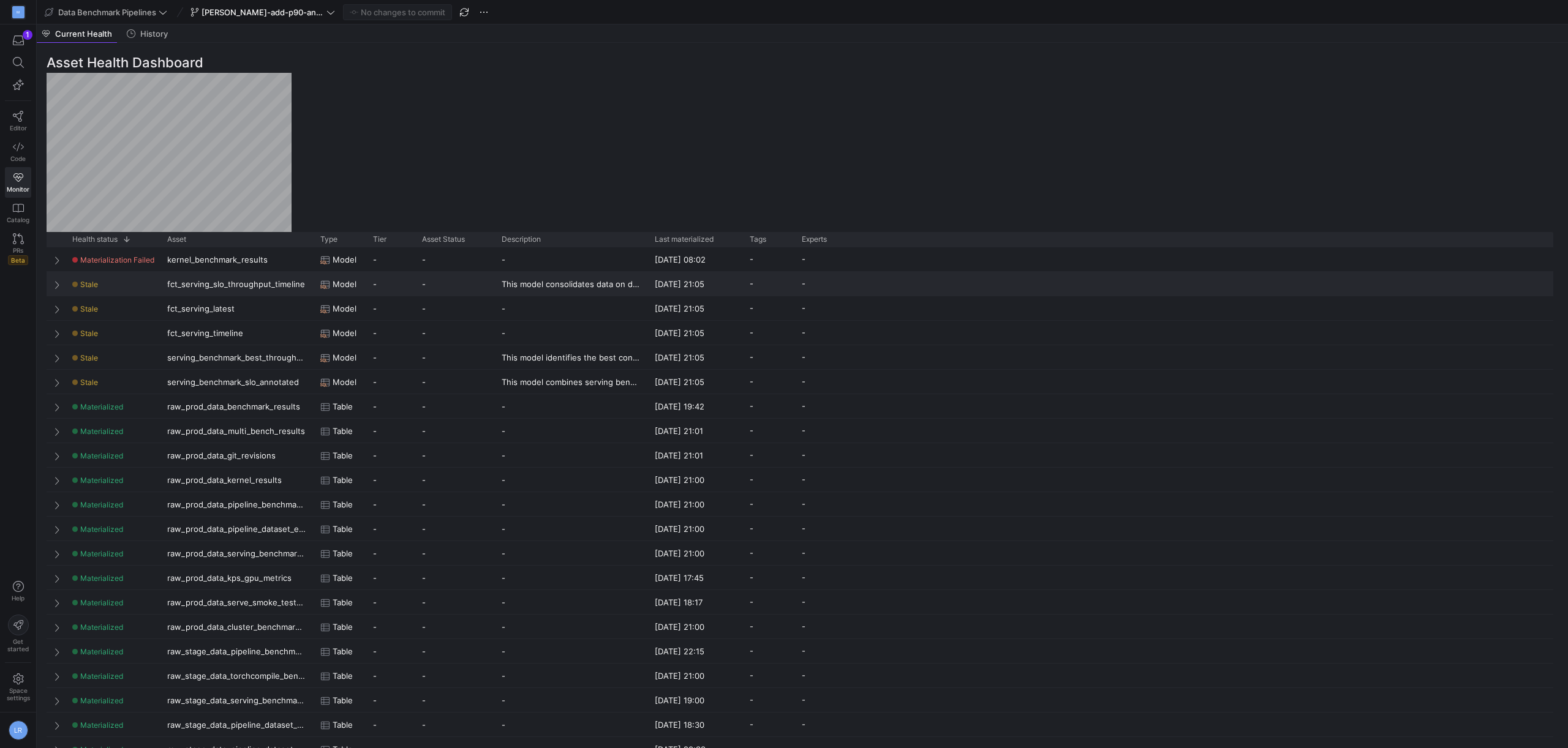
click at [55, 285] on span "Press SPACE to select this row." at bounding box center [58, 284] width 9 height 10
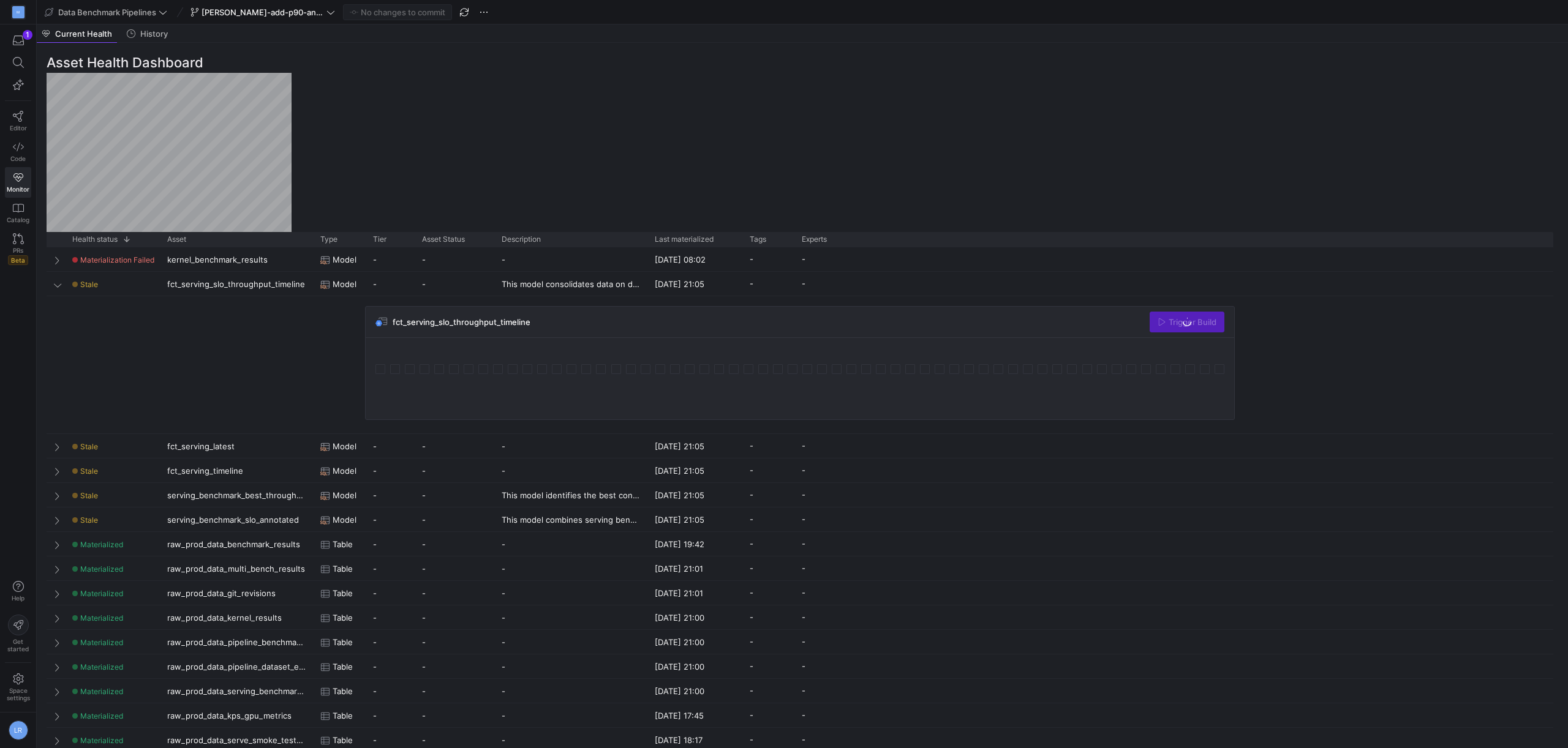
click at [1197, 326] on div "Trigger Build" at bounding box center [1186, 322] width 75 height 21
click at [1208, 331] on span "button" at bounding box center [1187, 322] width 74 height 19
click at [141, 445] on div "Stale" at bounding box center [111, 446] width 80 height 24
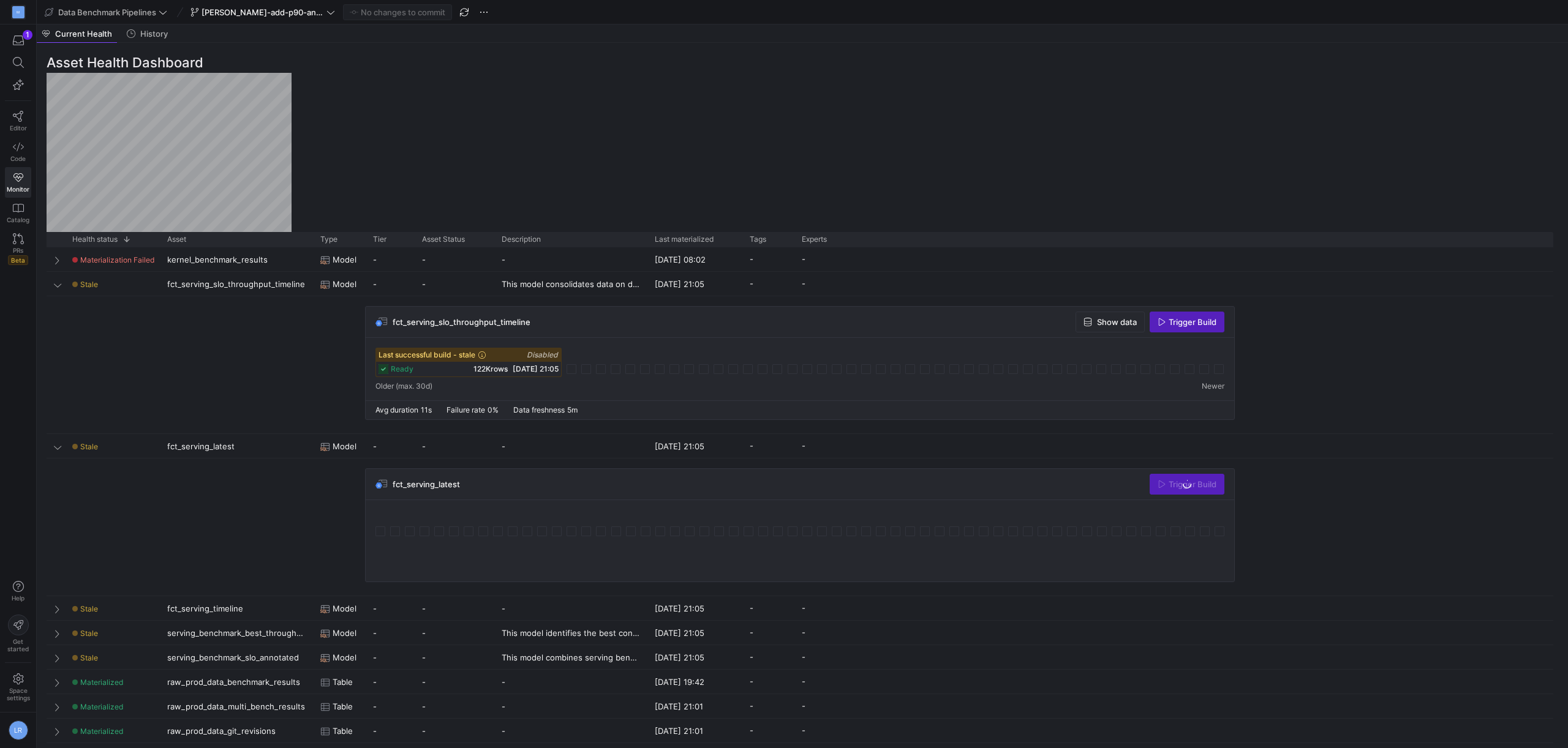
scroll to position [59, 0]
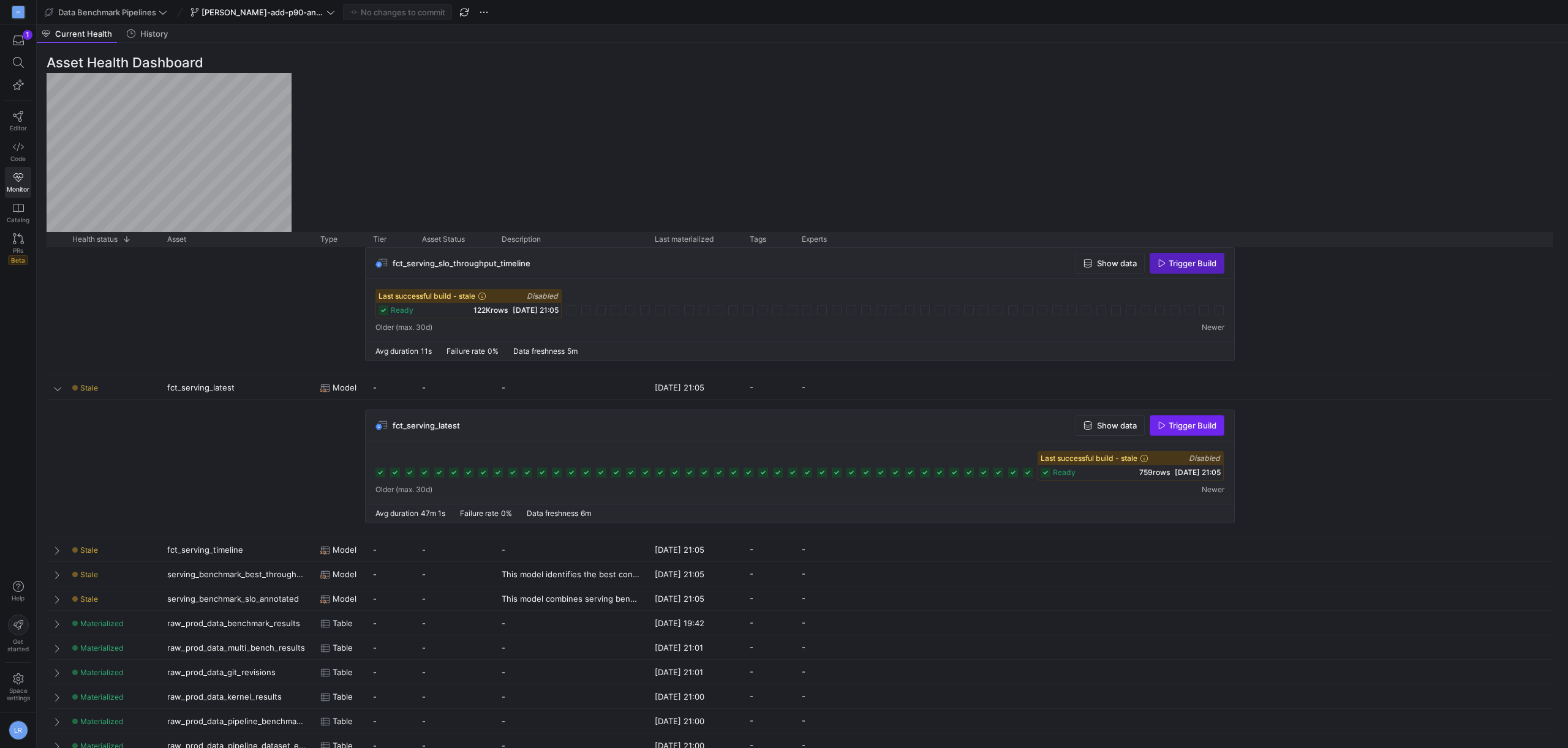
click at [1210, 422] on span "Trigger Build" at bounding box center [1192, 424] width 47 height 10
click at [283, 548] on div "fct_serving_timeline" at bounding box center [236, 549] width 153 height 24
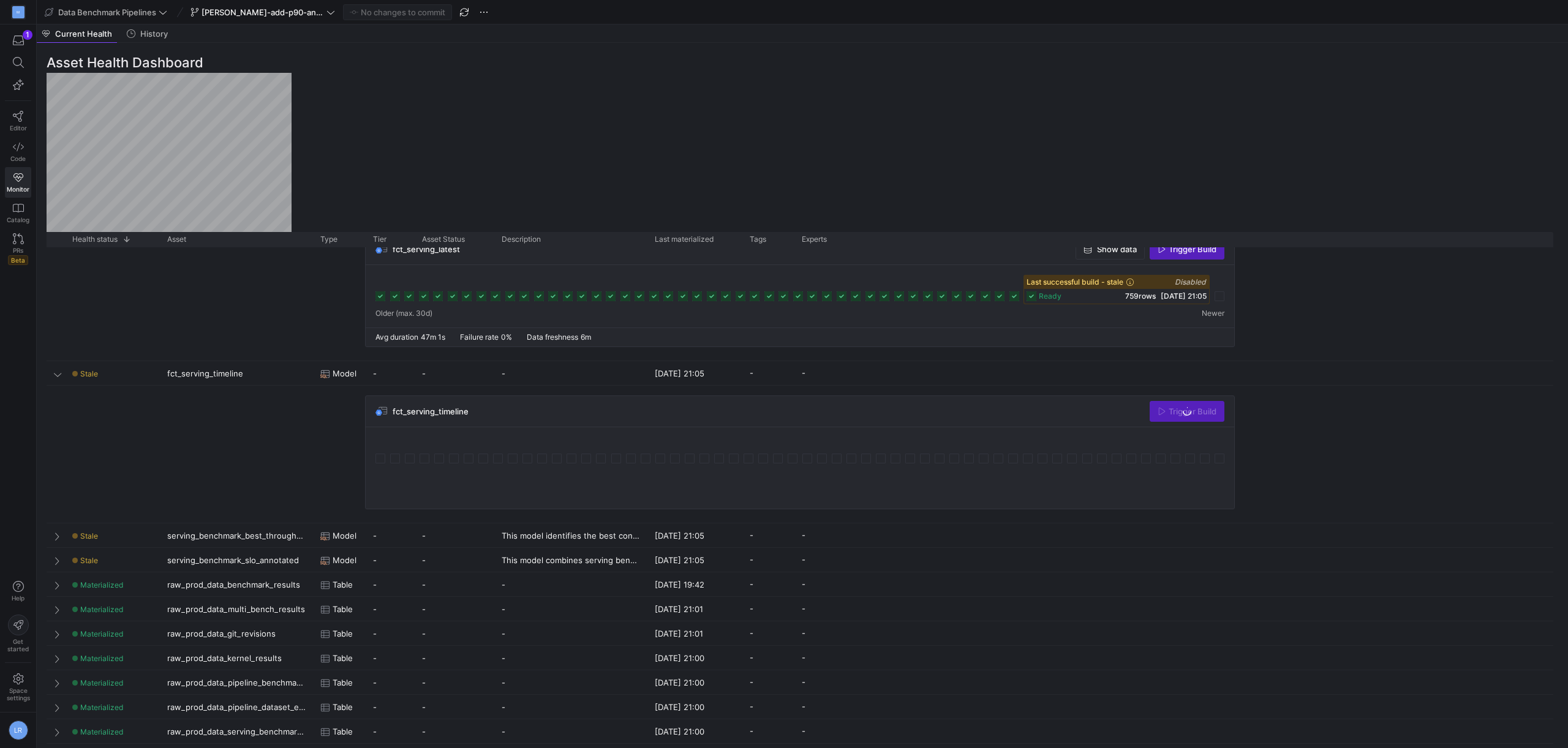
scroll to position [235, 0]
click at [1185, 411] on span "Trigger Build" at bounding box center [1192, 410] width 47 height 10
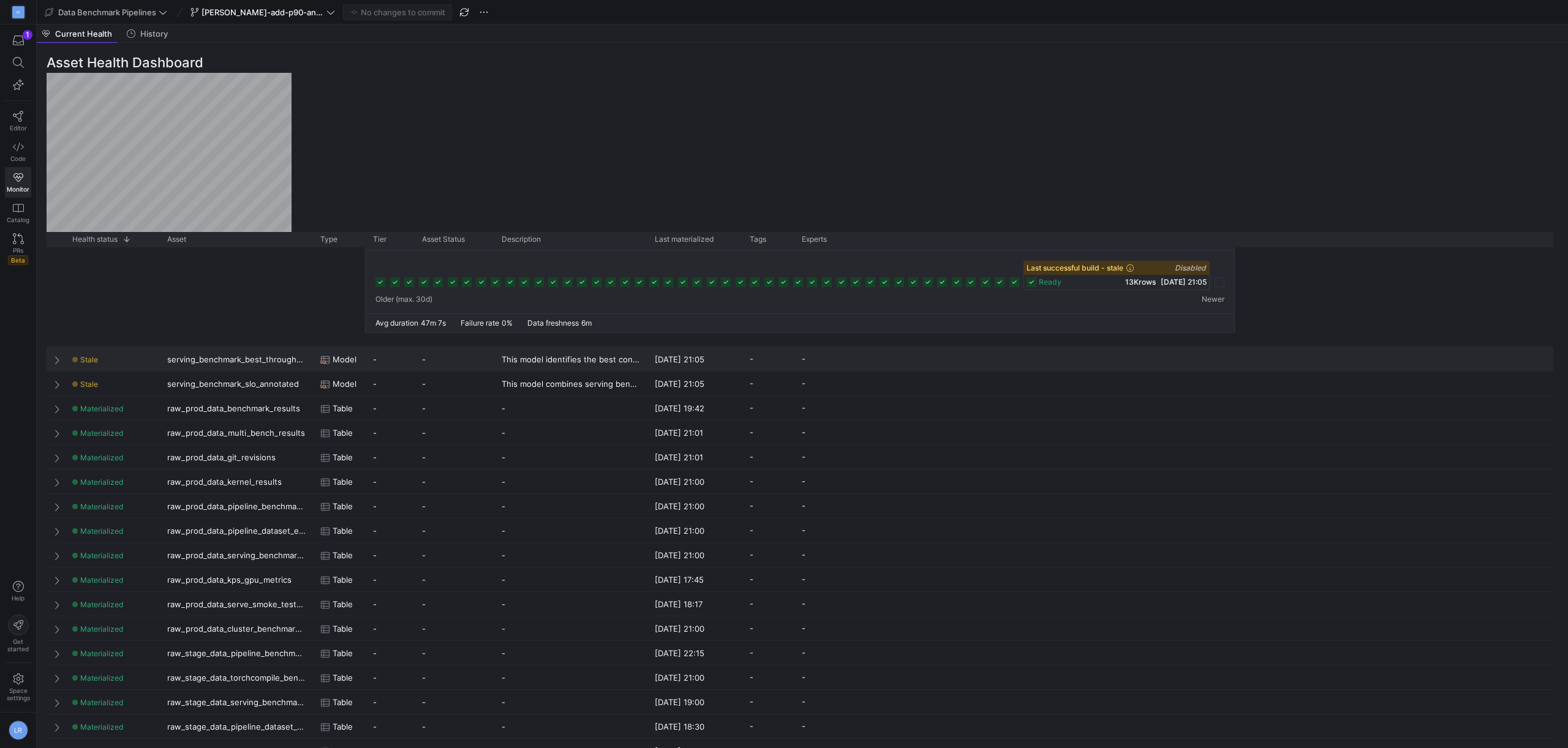
click at [125, 355] on div "Stale" at bounding box center [111, 359] width 80 height 24
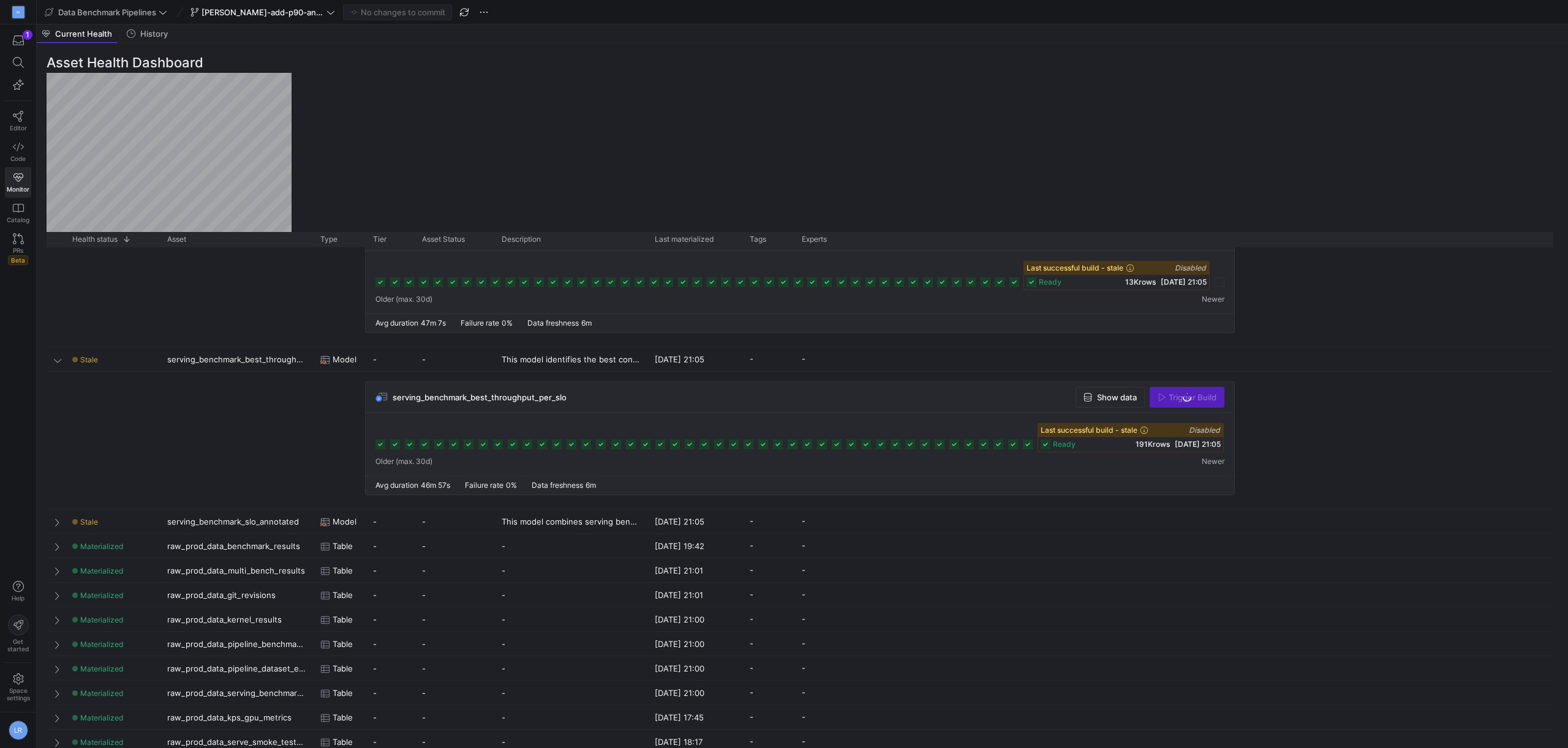
click at [1195, 395] on div "Trigger Build" at bounding box center [1186, 397] width 75 height 21
click at [125, 530] on div "Stale" at bounding box center [111, 521] width 80 height 24
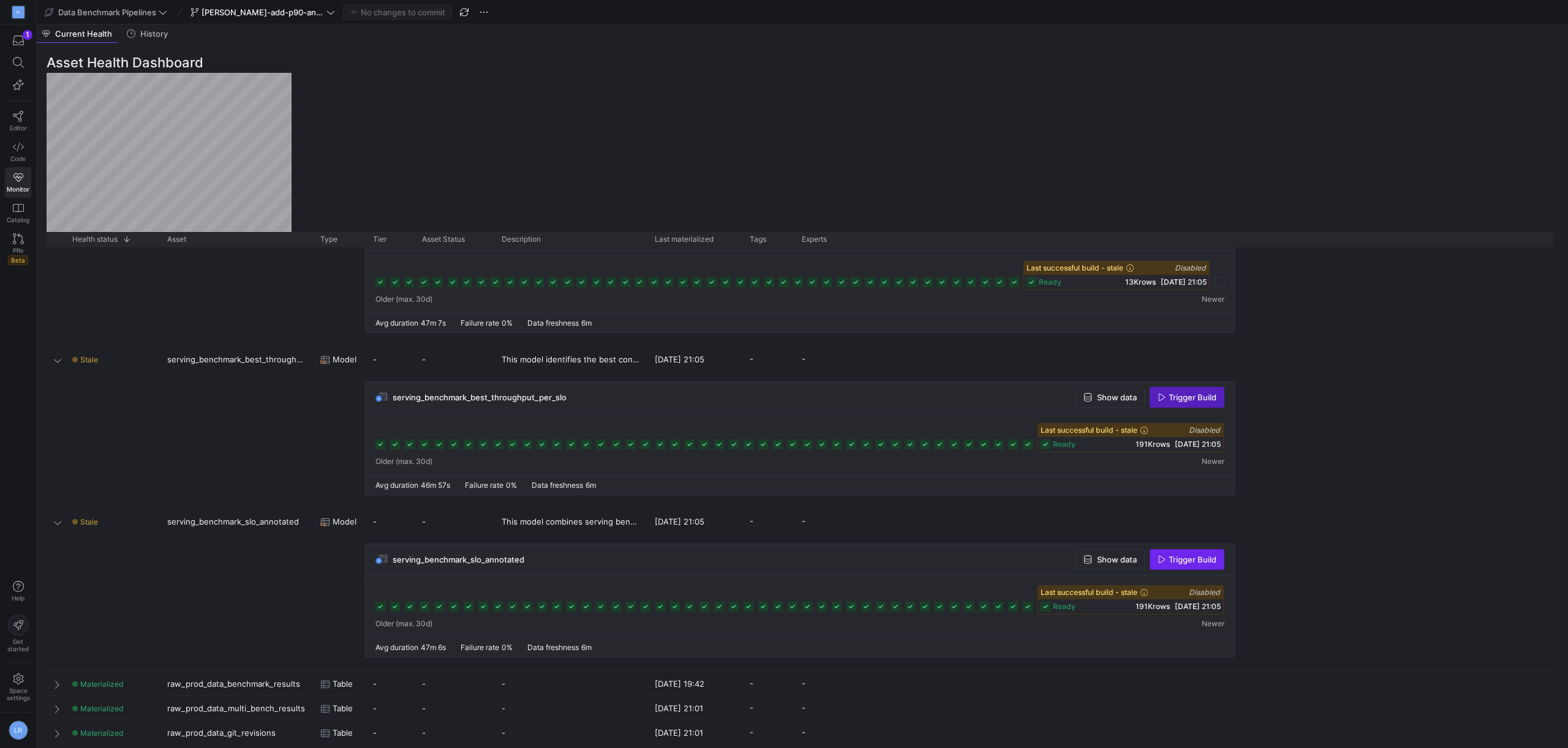
click at [1170, 567] on span "button" at bounding box center [1187, 559] width 74 height 19
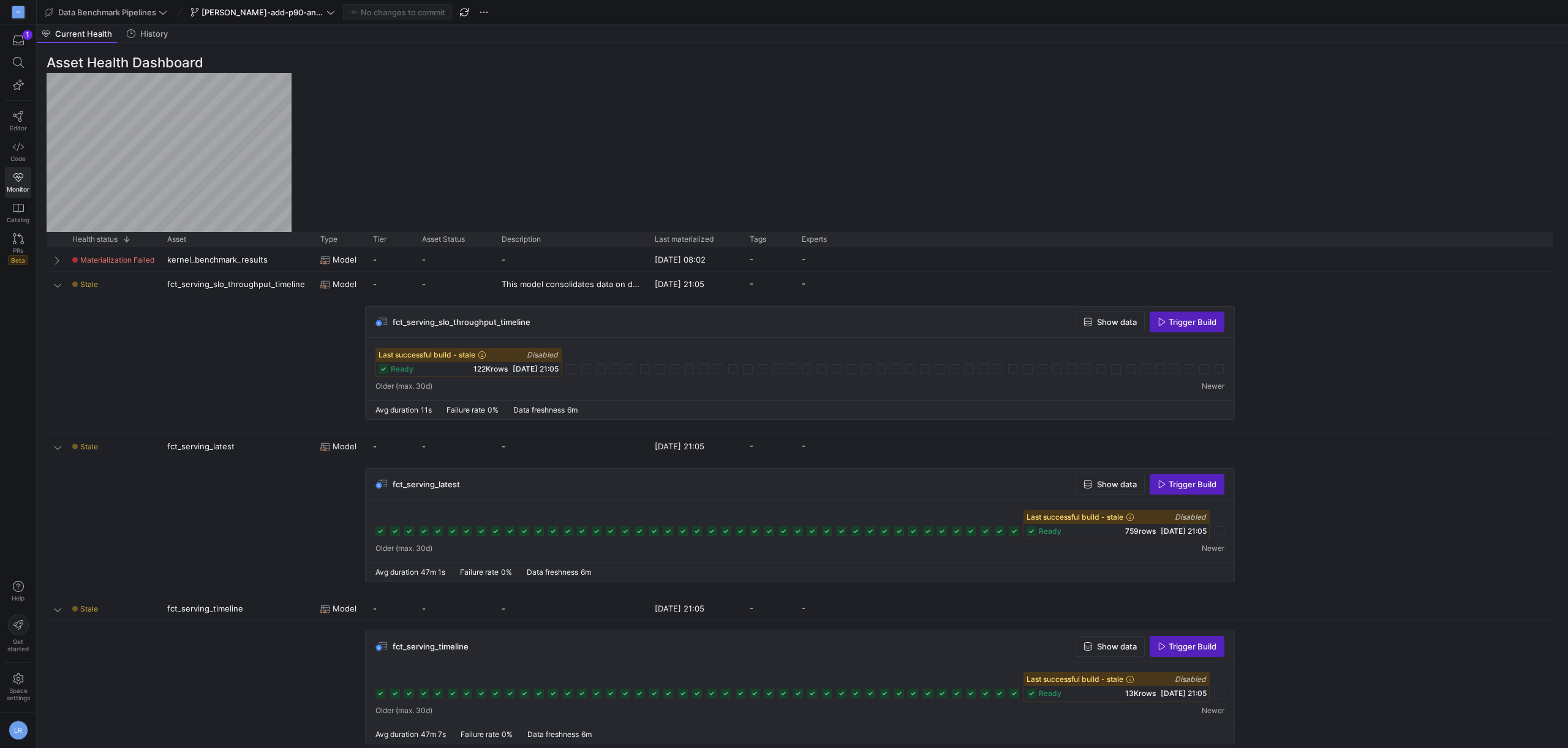
scroll to position [0, 0]
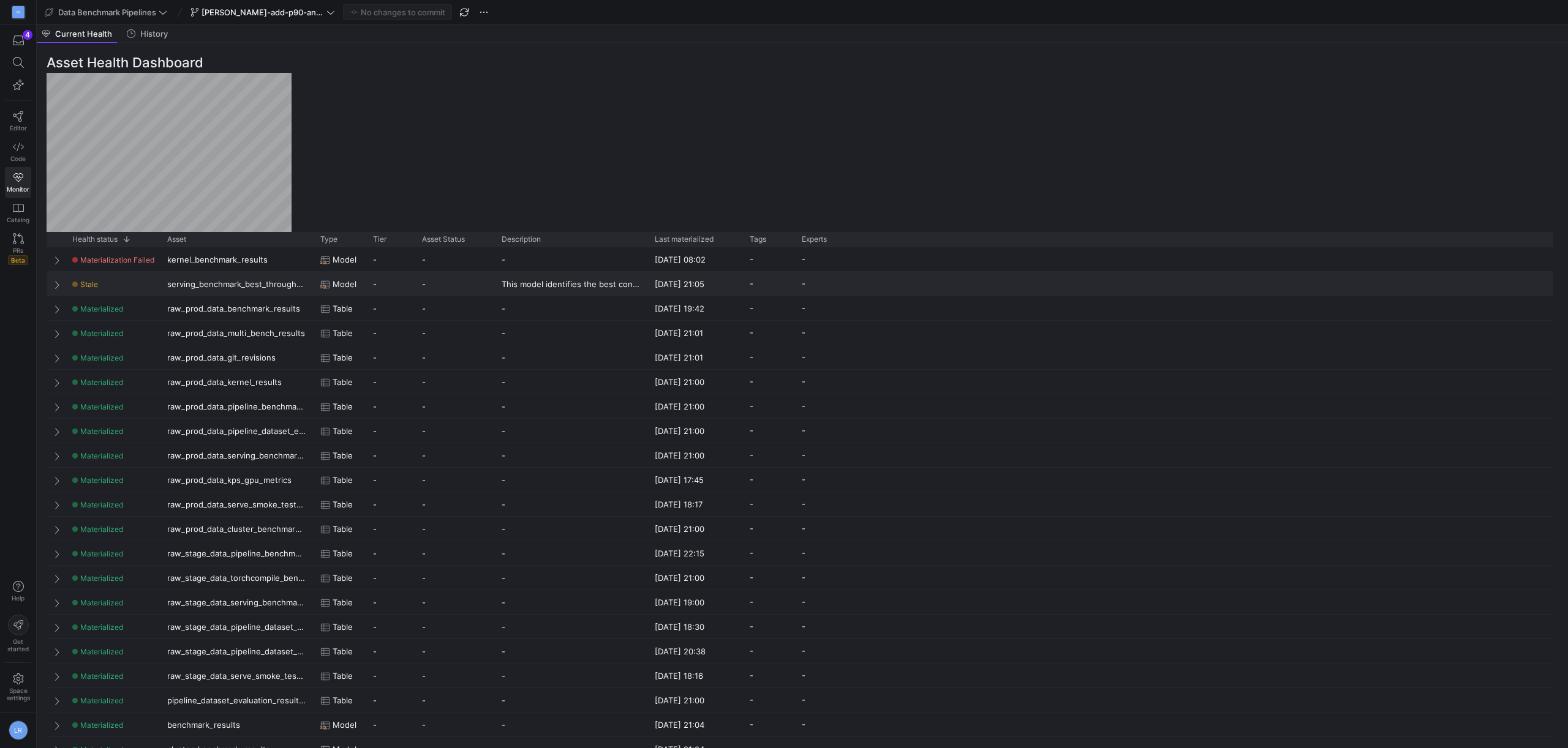
click at [132, 289] on div "Stale" at bounding box center [111, 284] width 80 height 24
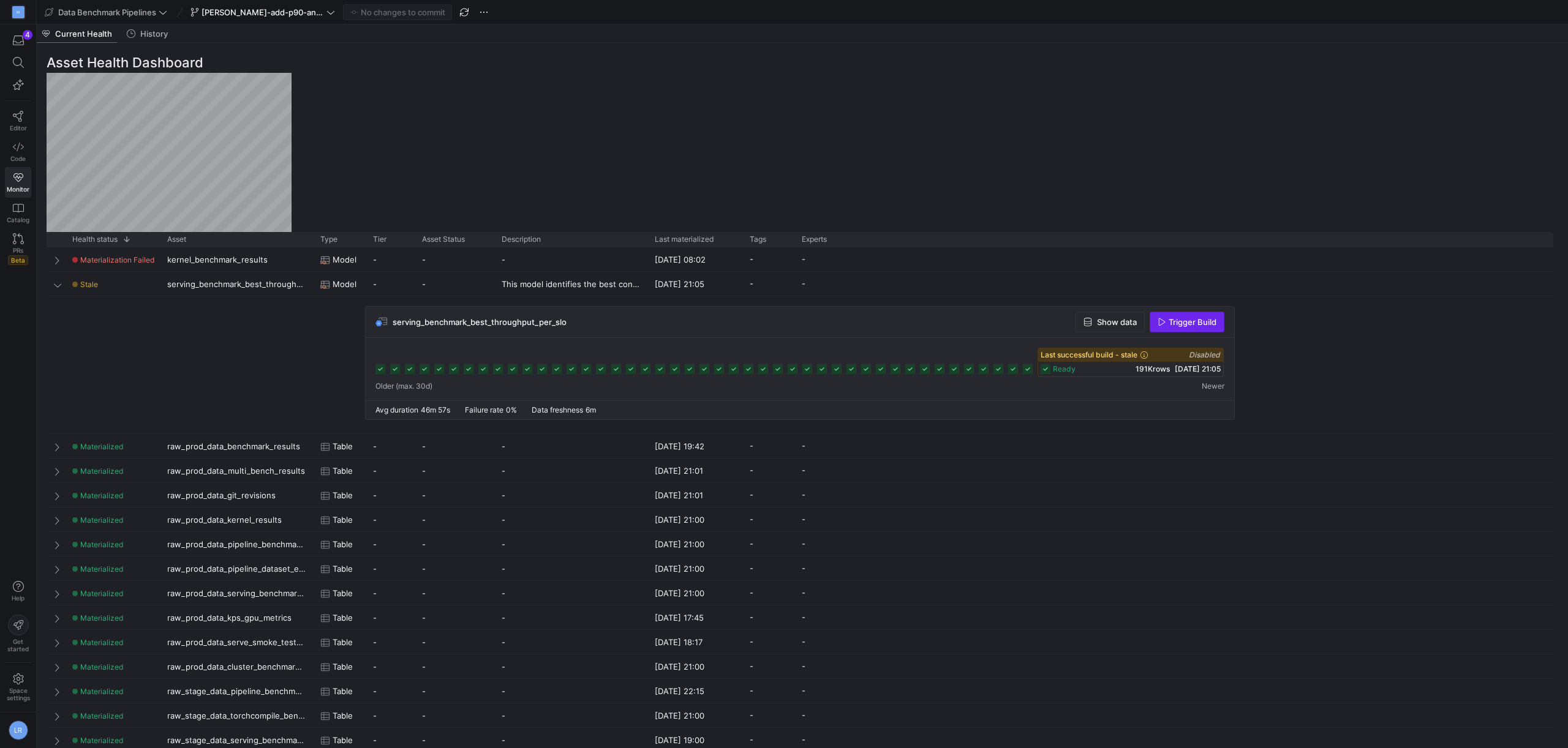
click at [1206, 327] on span "button" at bounding box center [1187, 322] width 74 height 19
